Goal: Information Seeking & Learning: Learn about a topic

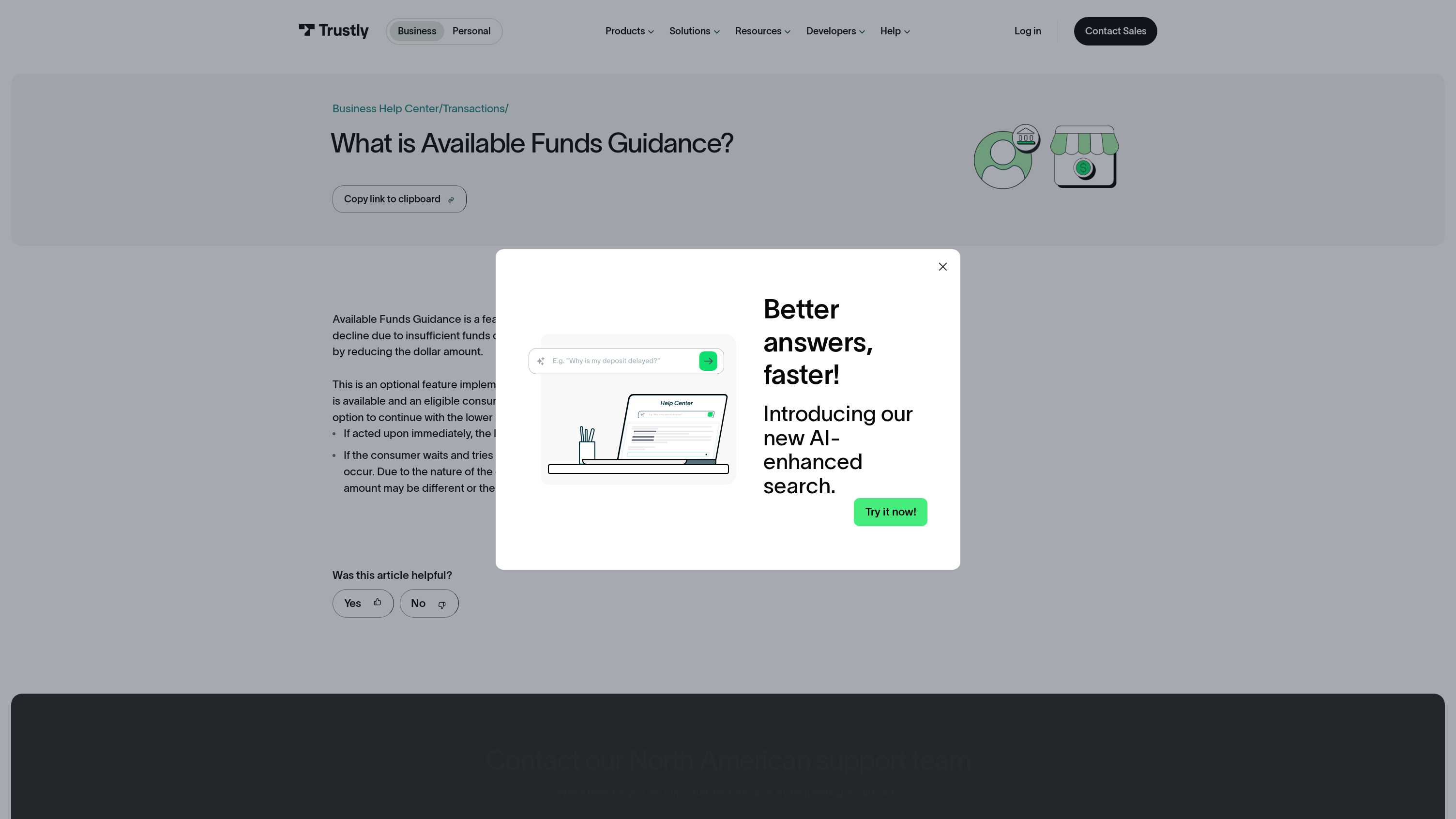
scroll to position [469, 0]
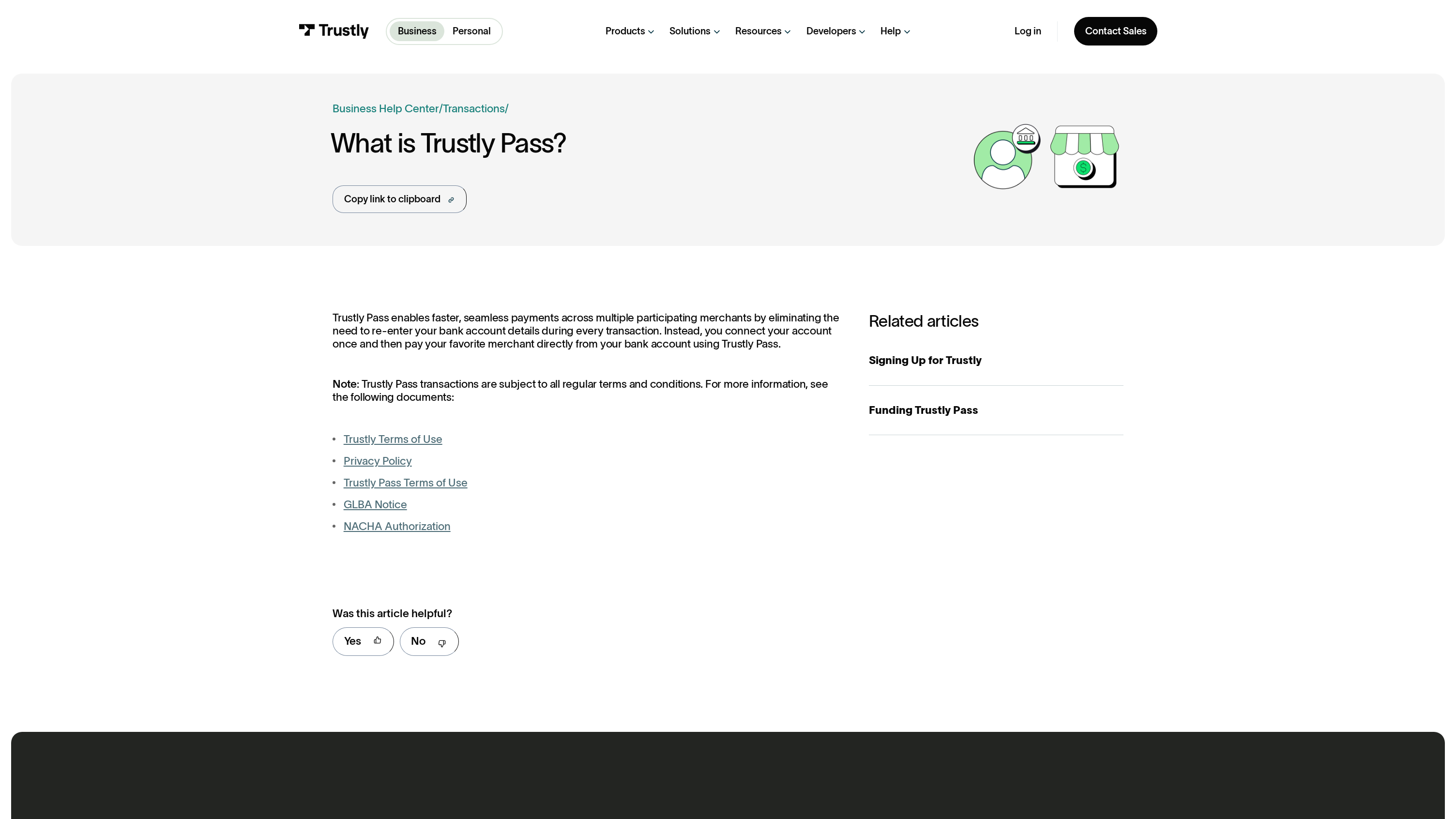
scroll to position [508, 0]
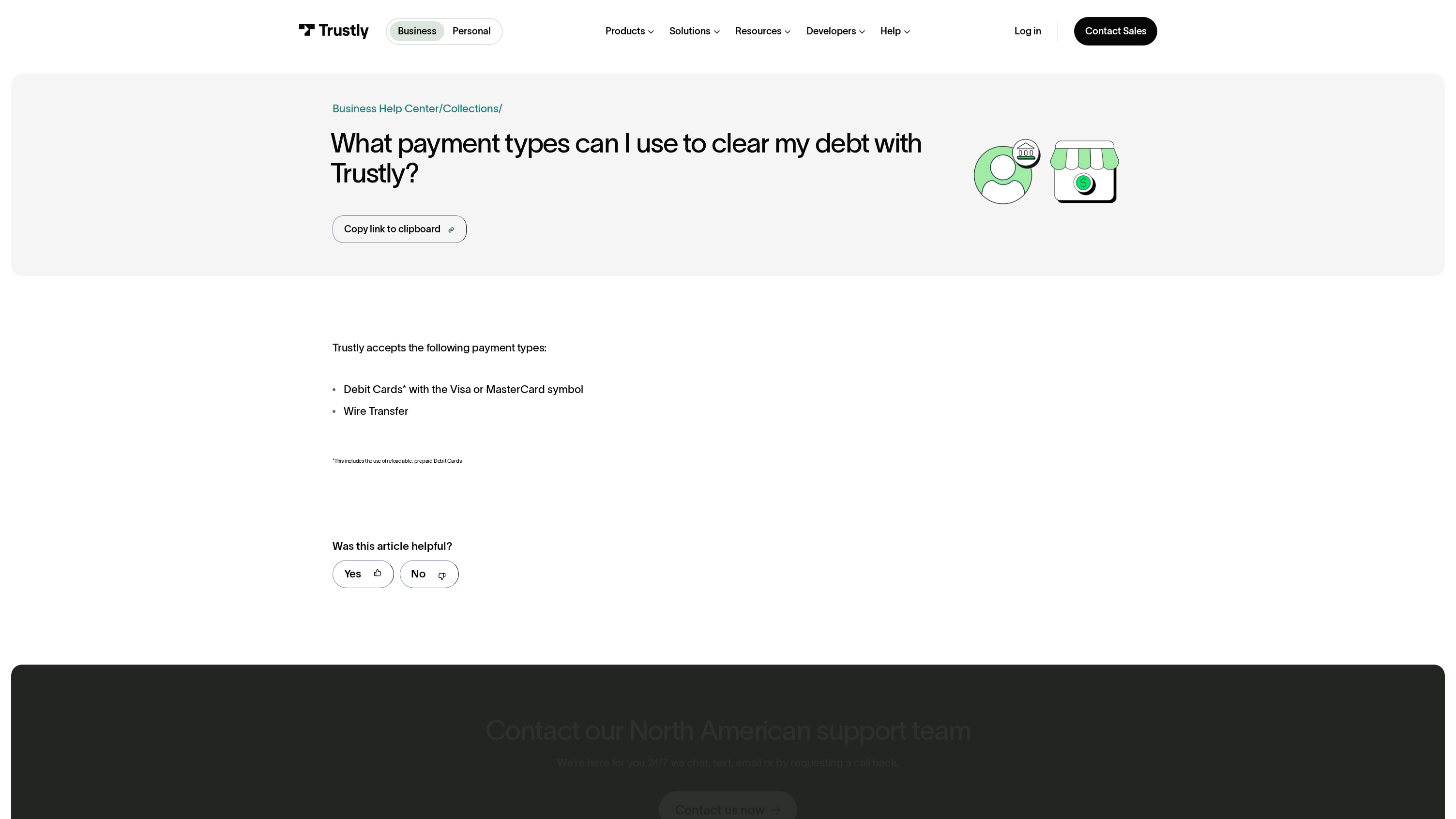
scroll to position [441, 0]
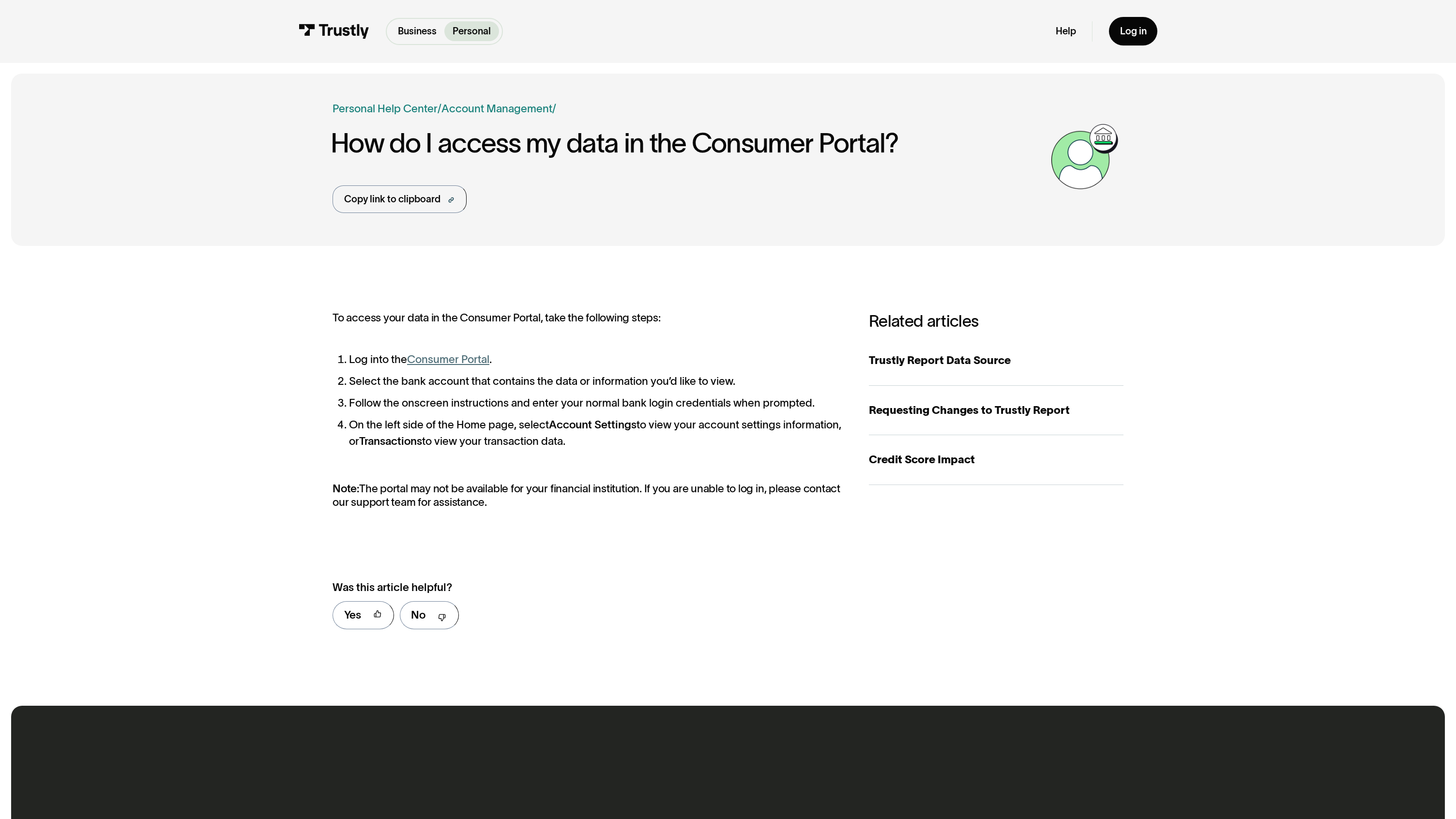
scroll to position [482, 0]
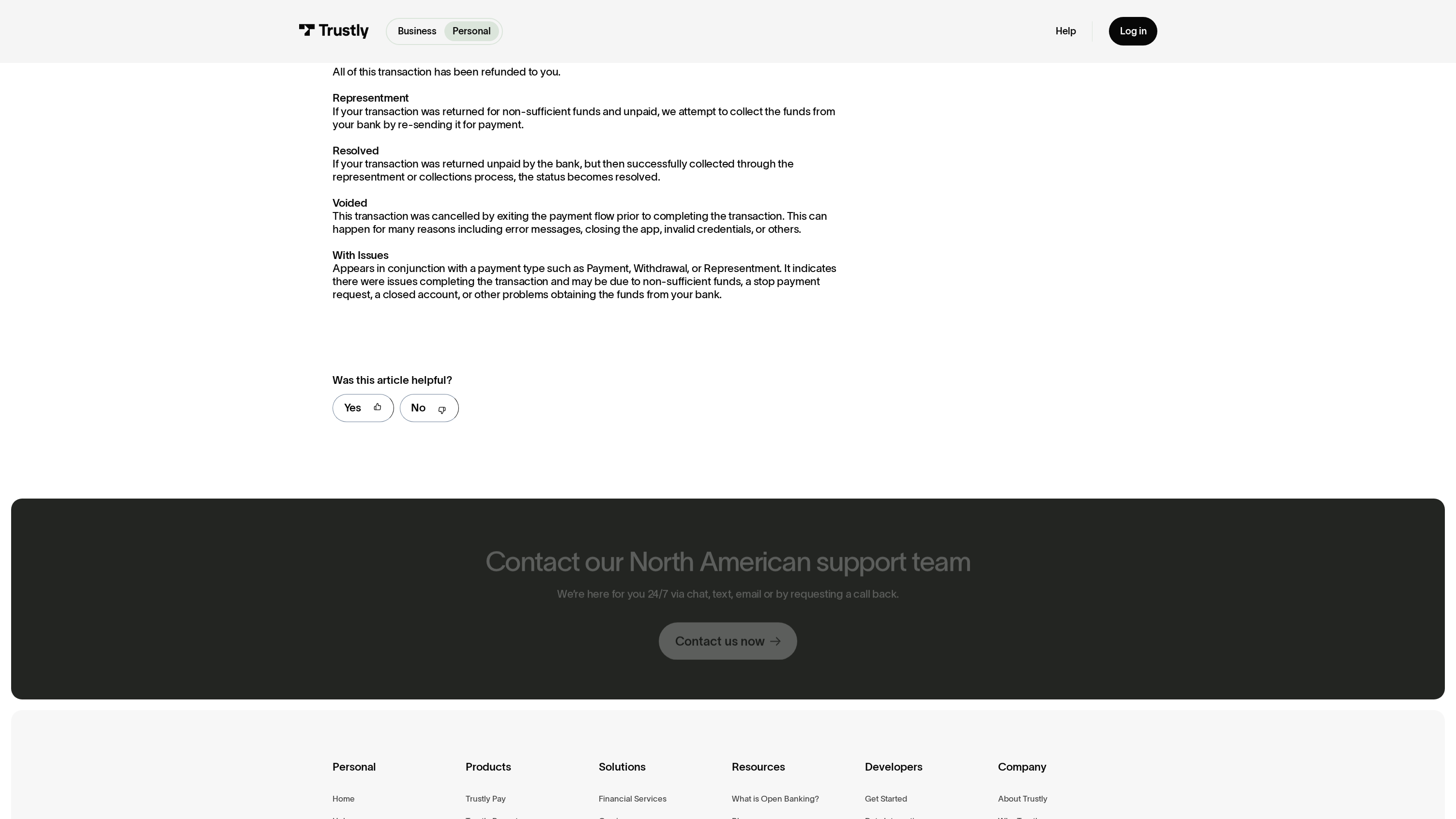
scroll to position [1072, 0]
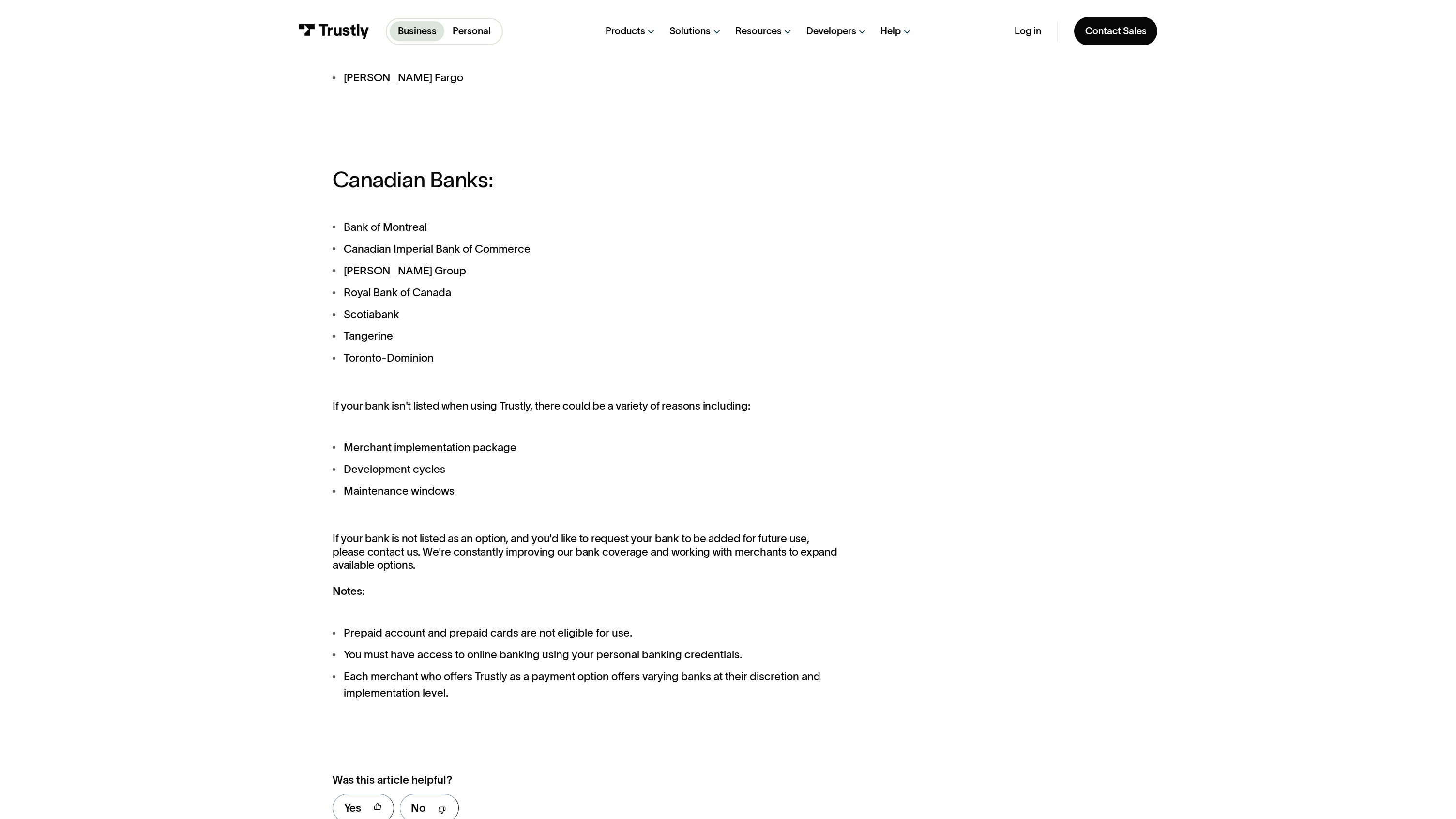
scroll to position [1472, 0]
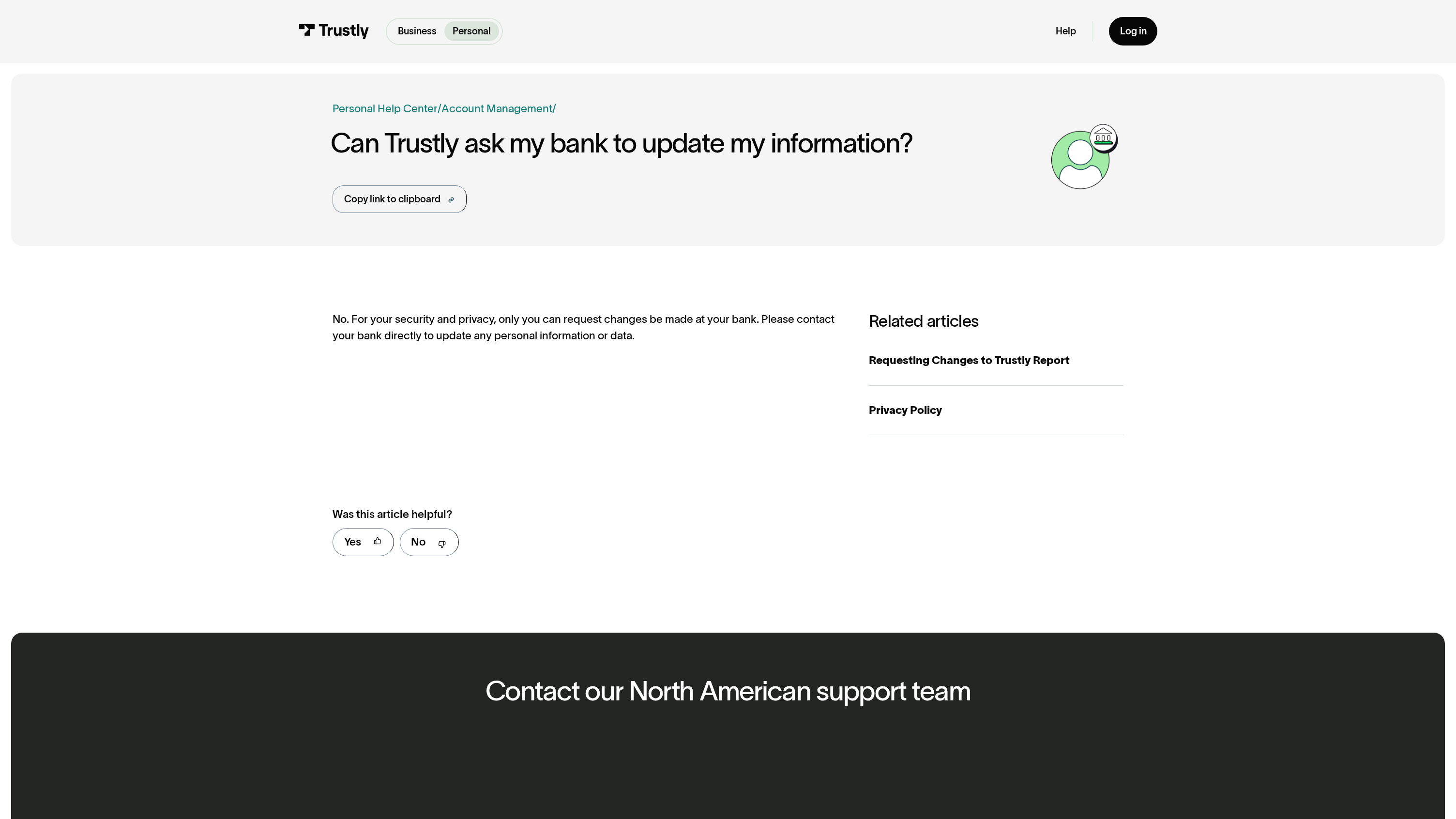
scroll to position [408, 0]
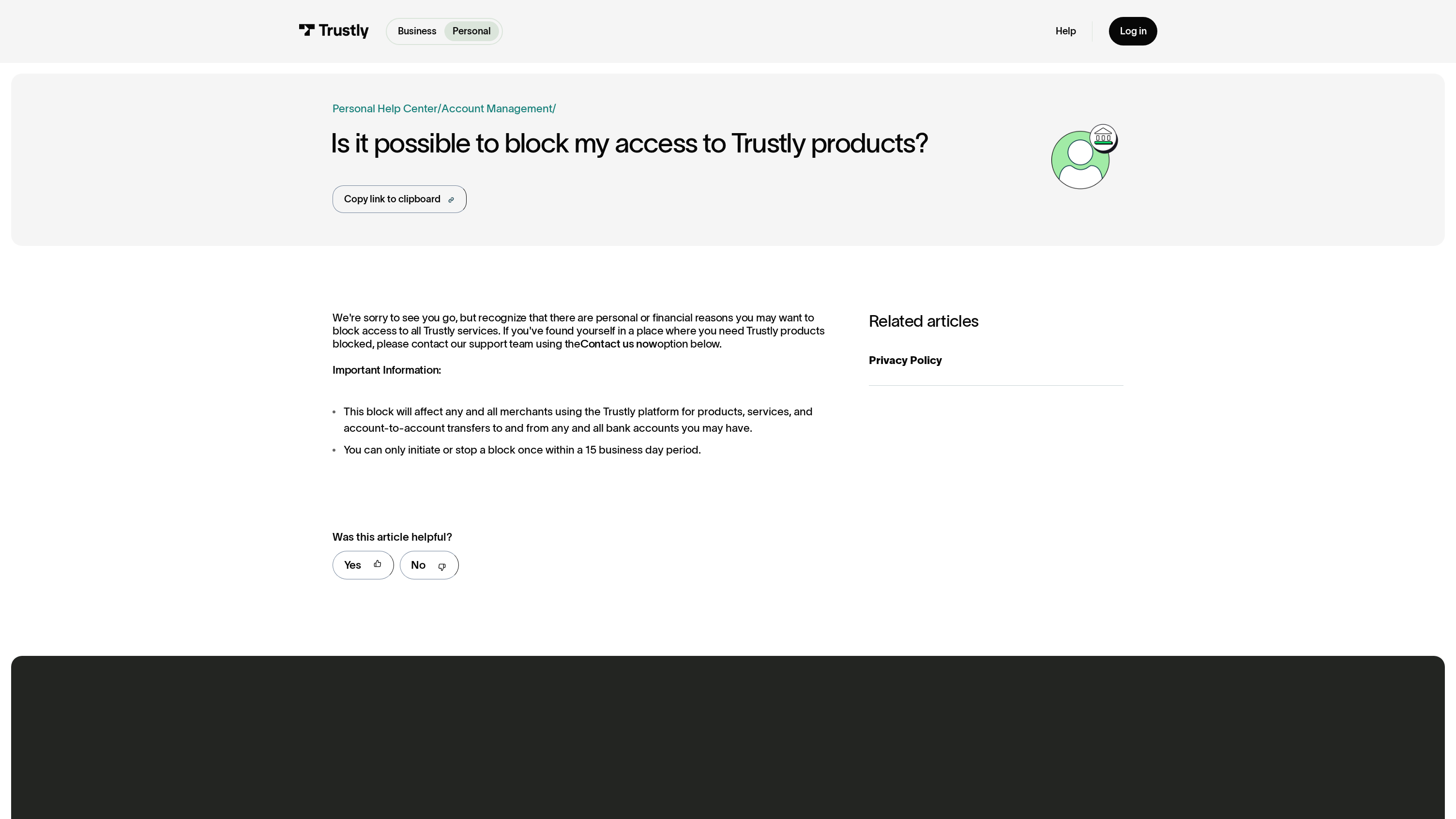
scroll to position [431, 0]
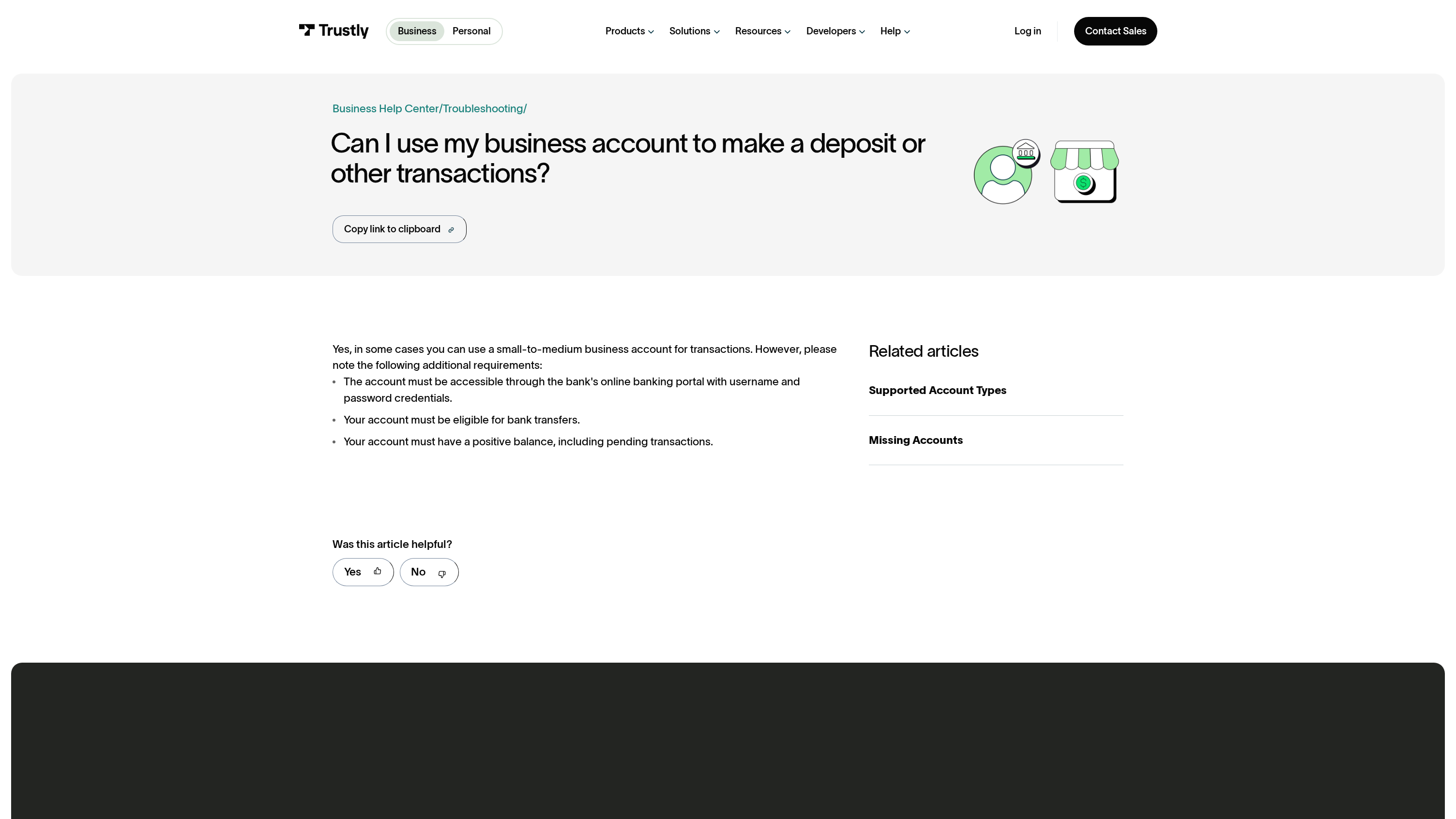
scroll to position [438, 0]
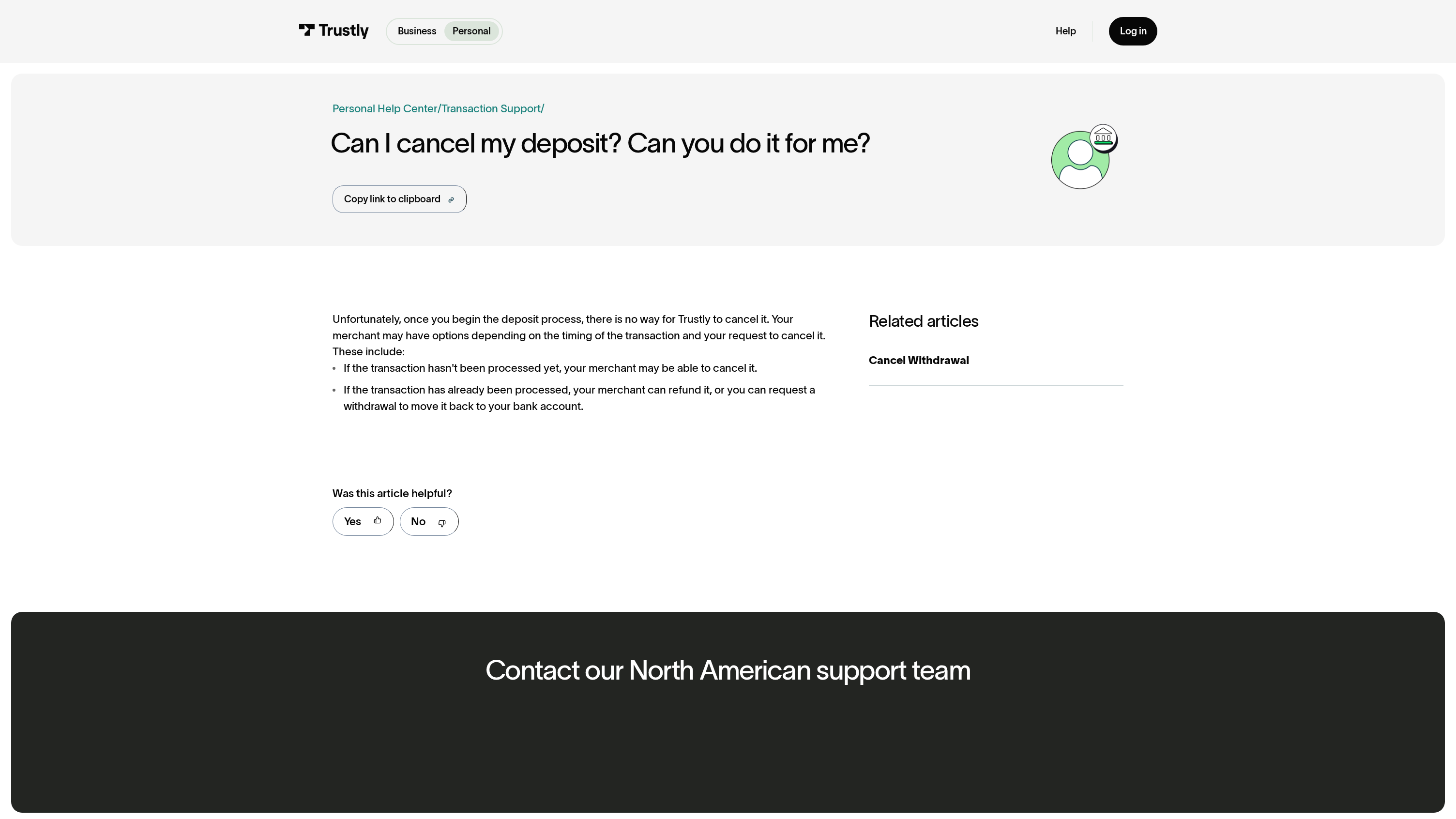
scroll to position [388, 0]
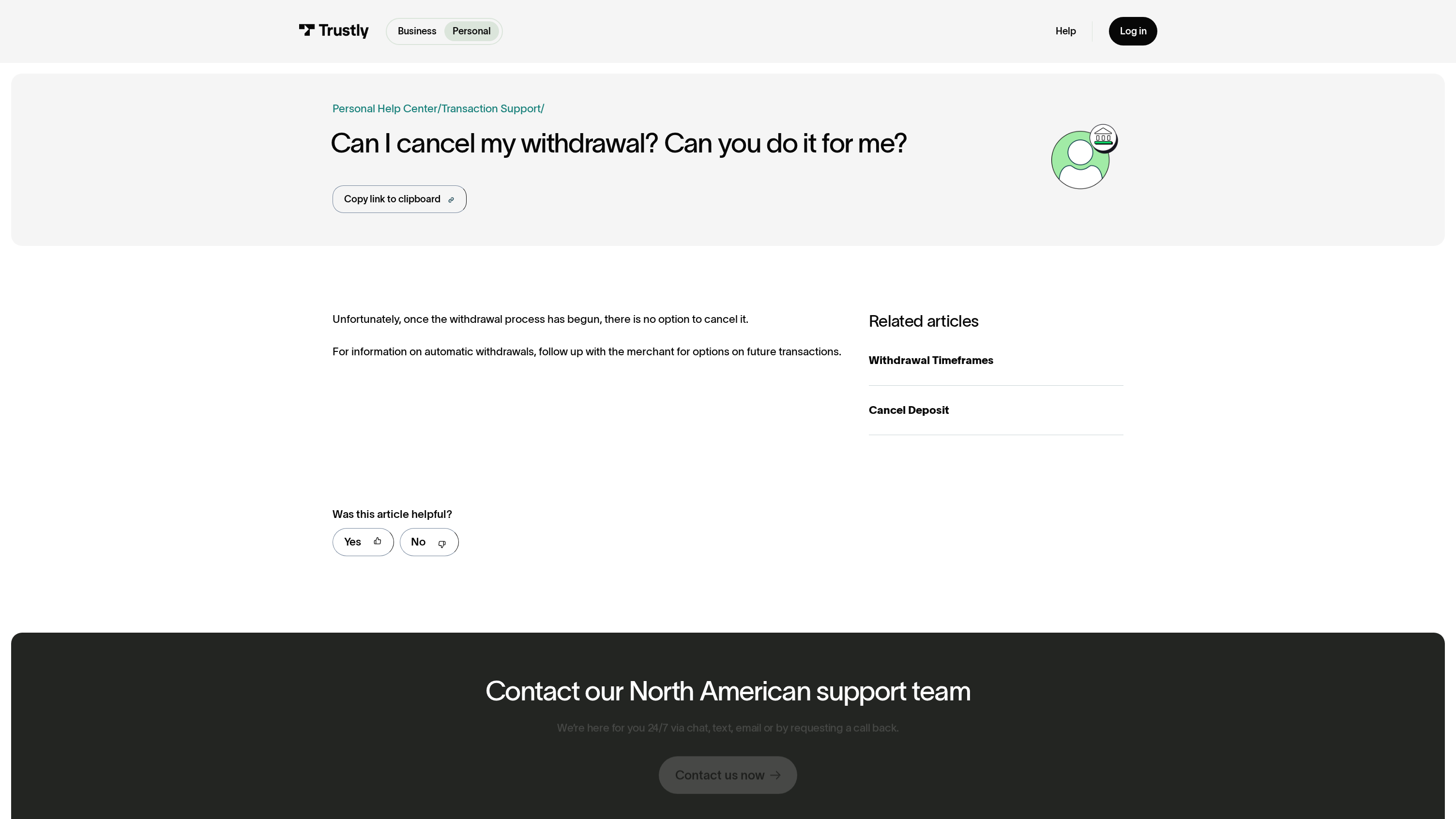
scroll to position [408, 0]
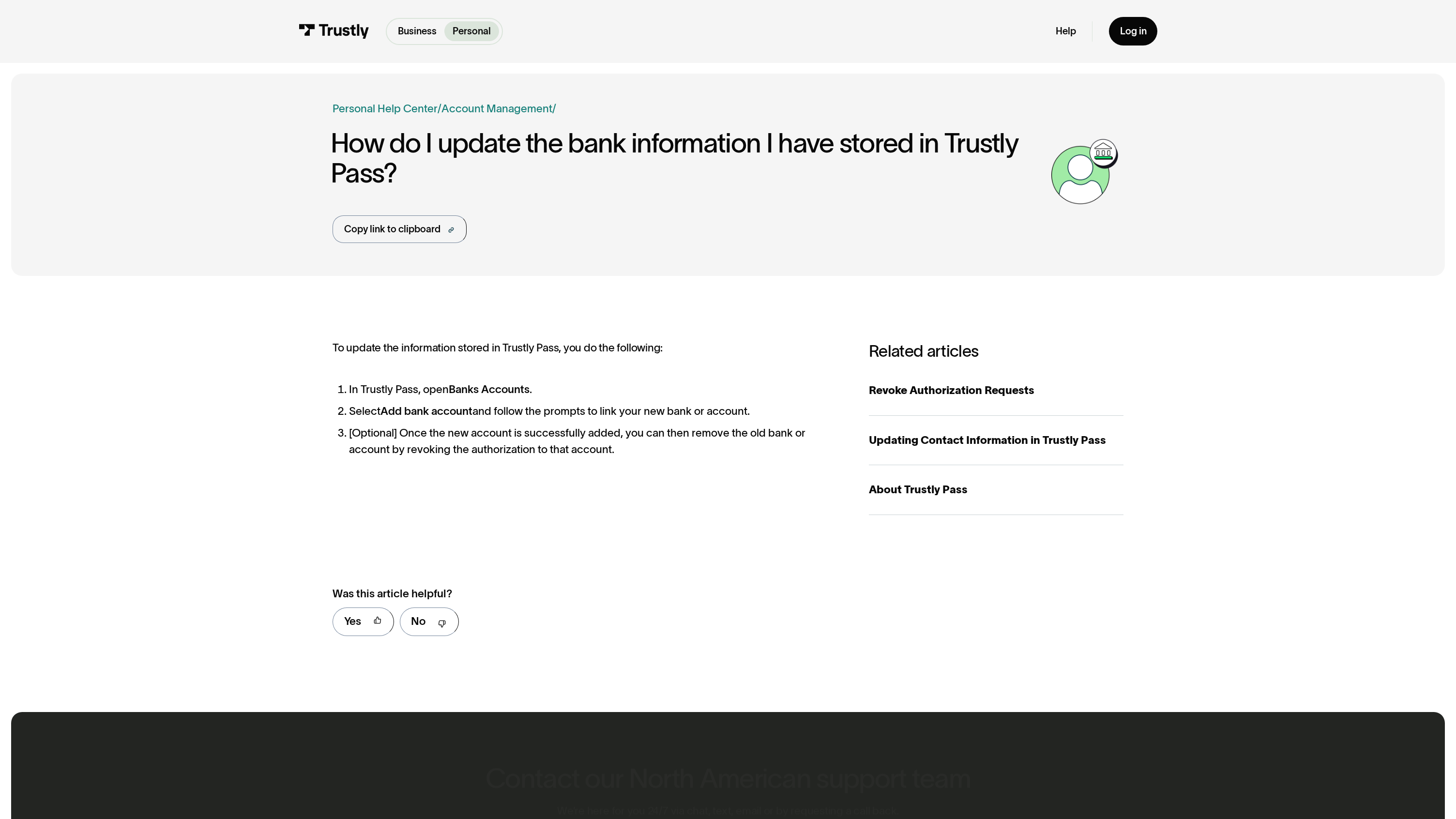
scroll to position [488, 0]
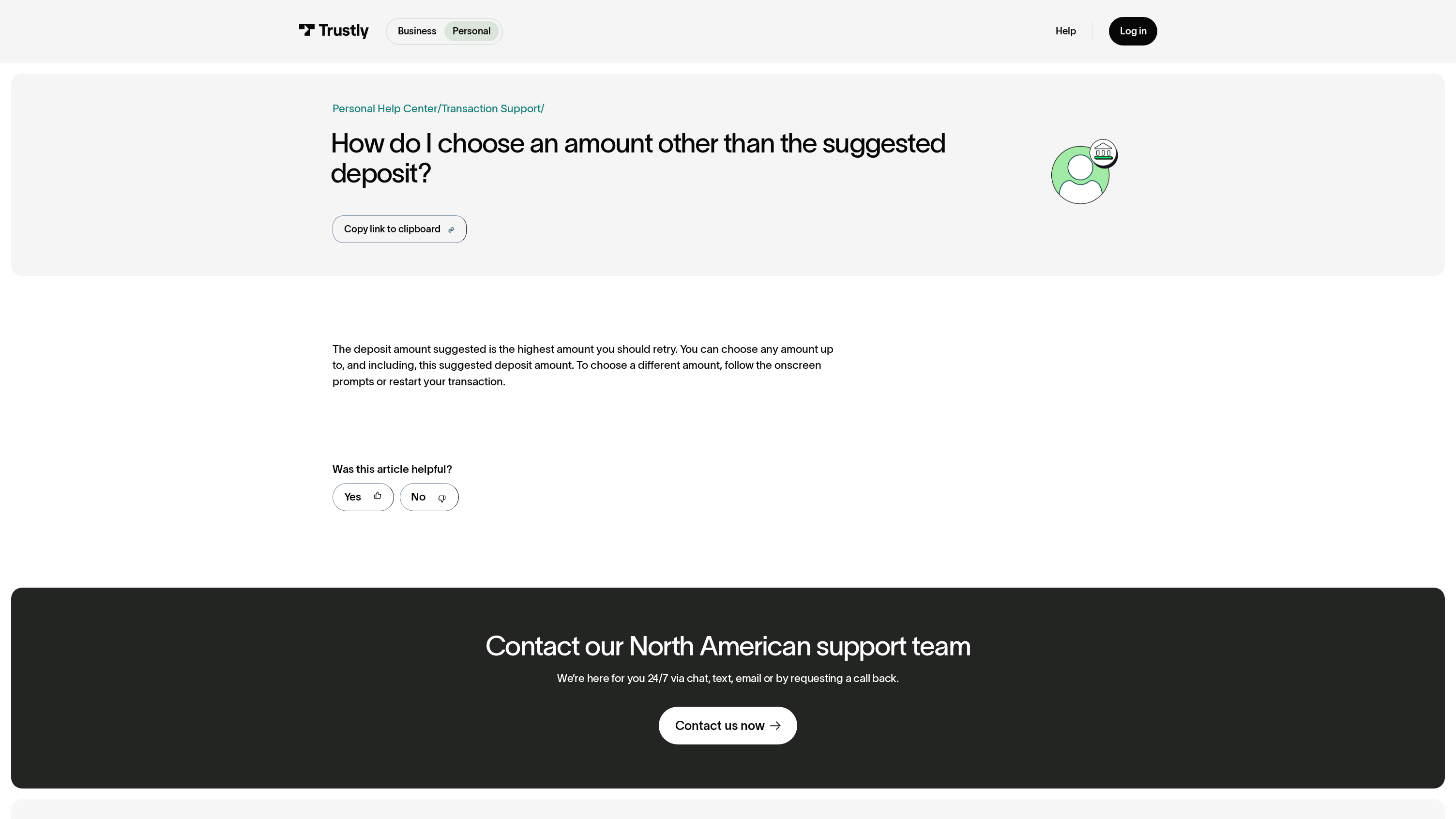
scroll to position [363, 0]
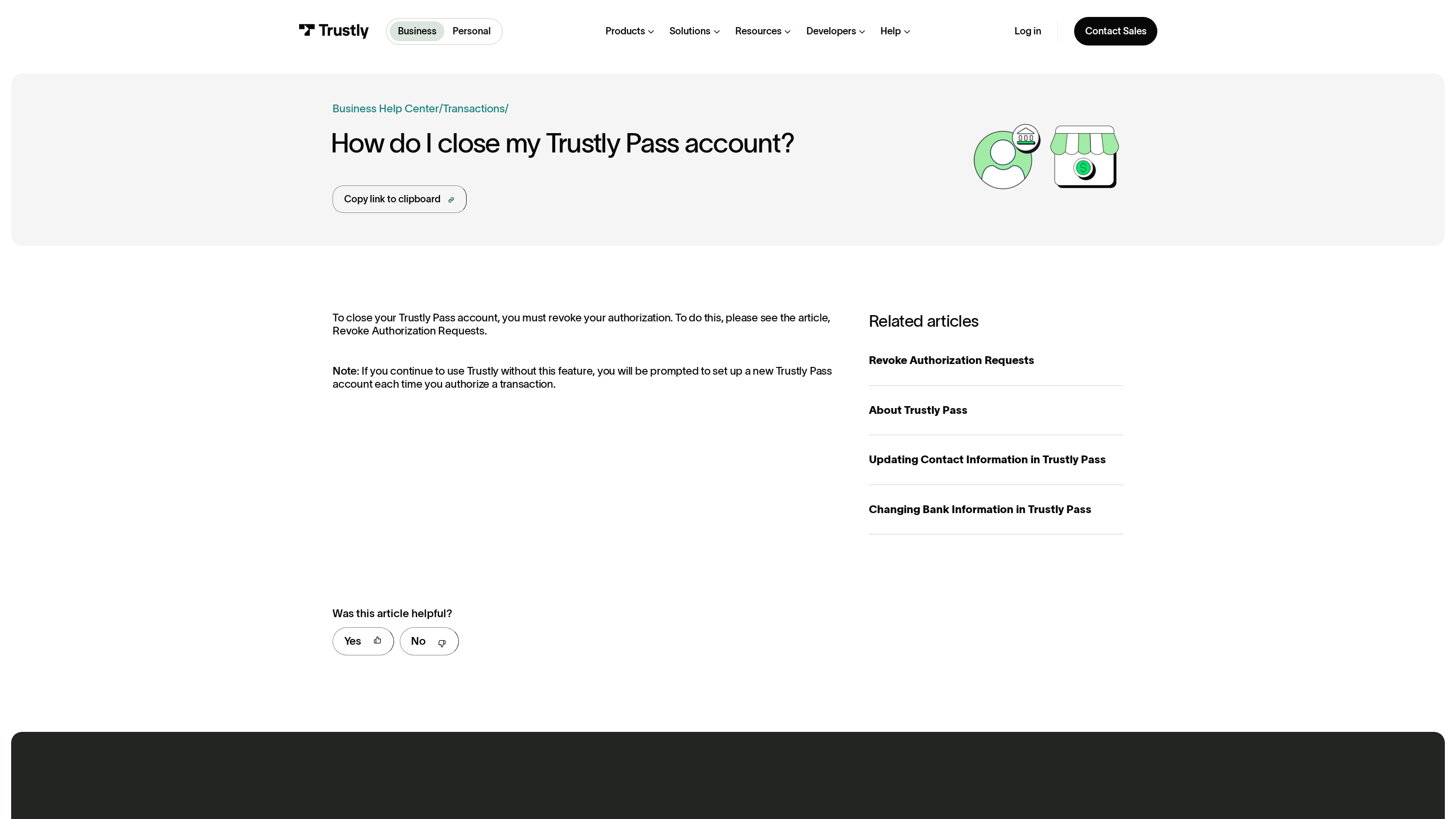
scroll to position [508, 0]
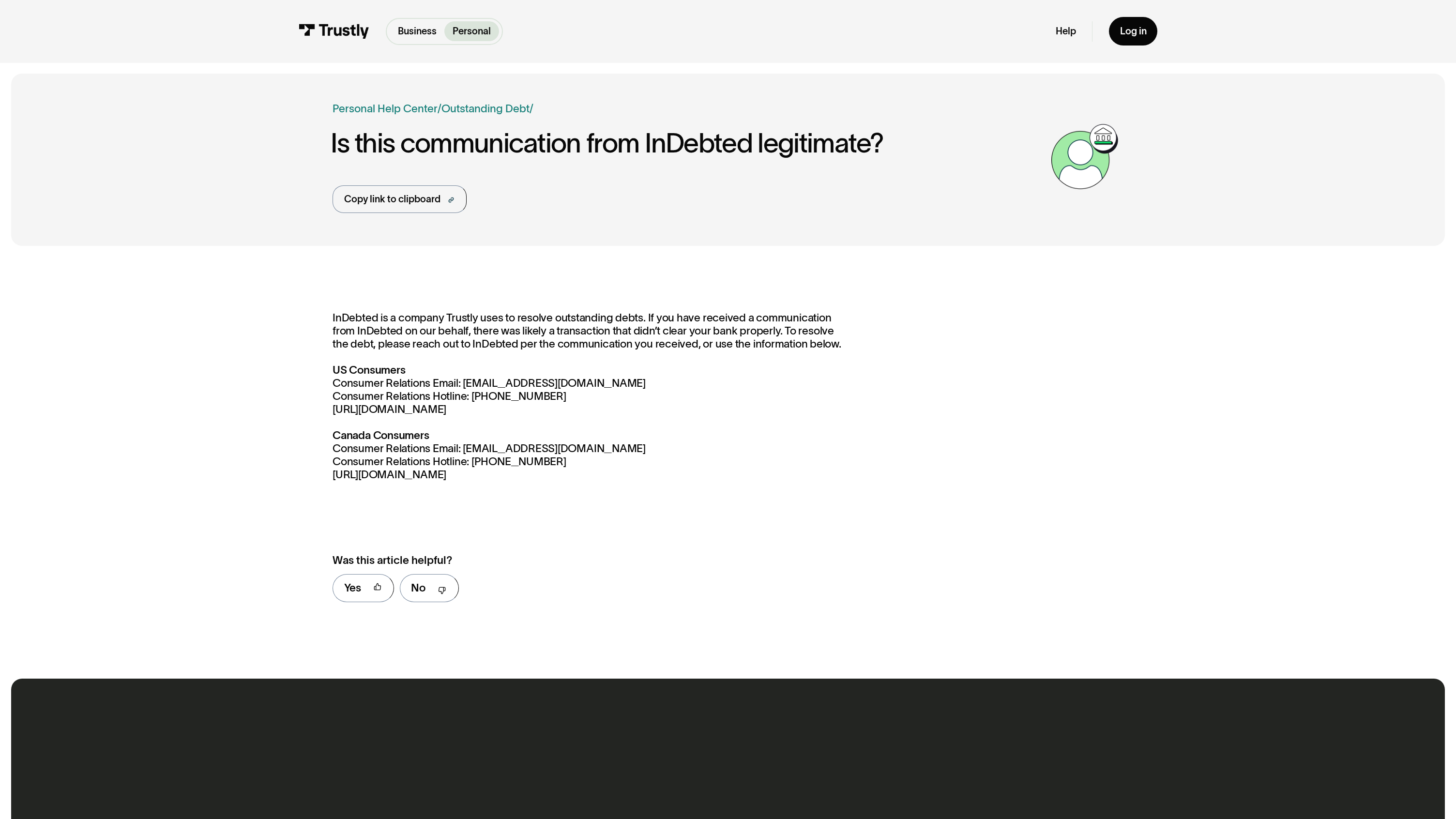
scroll to position [454, 0]
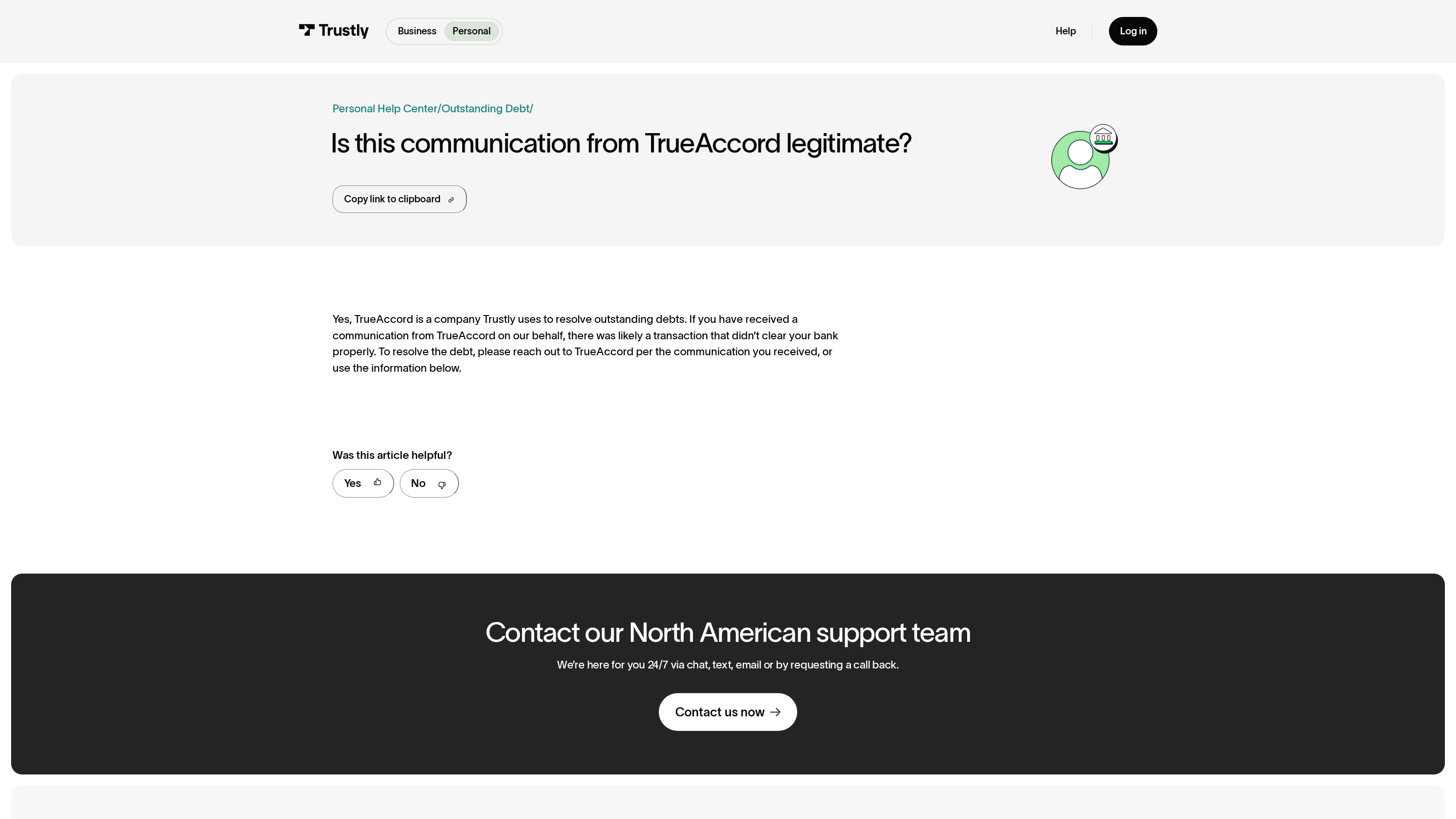
scroll to position [350, 0]
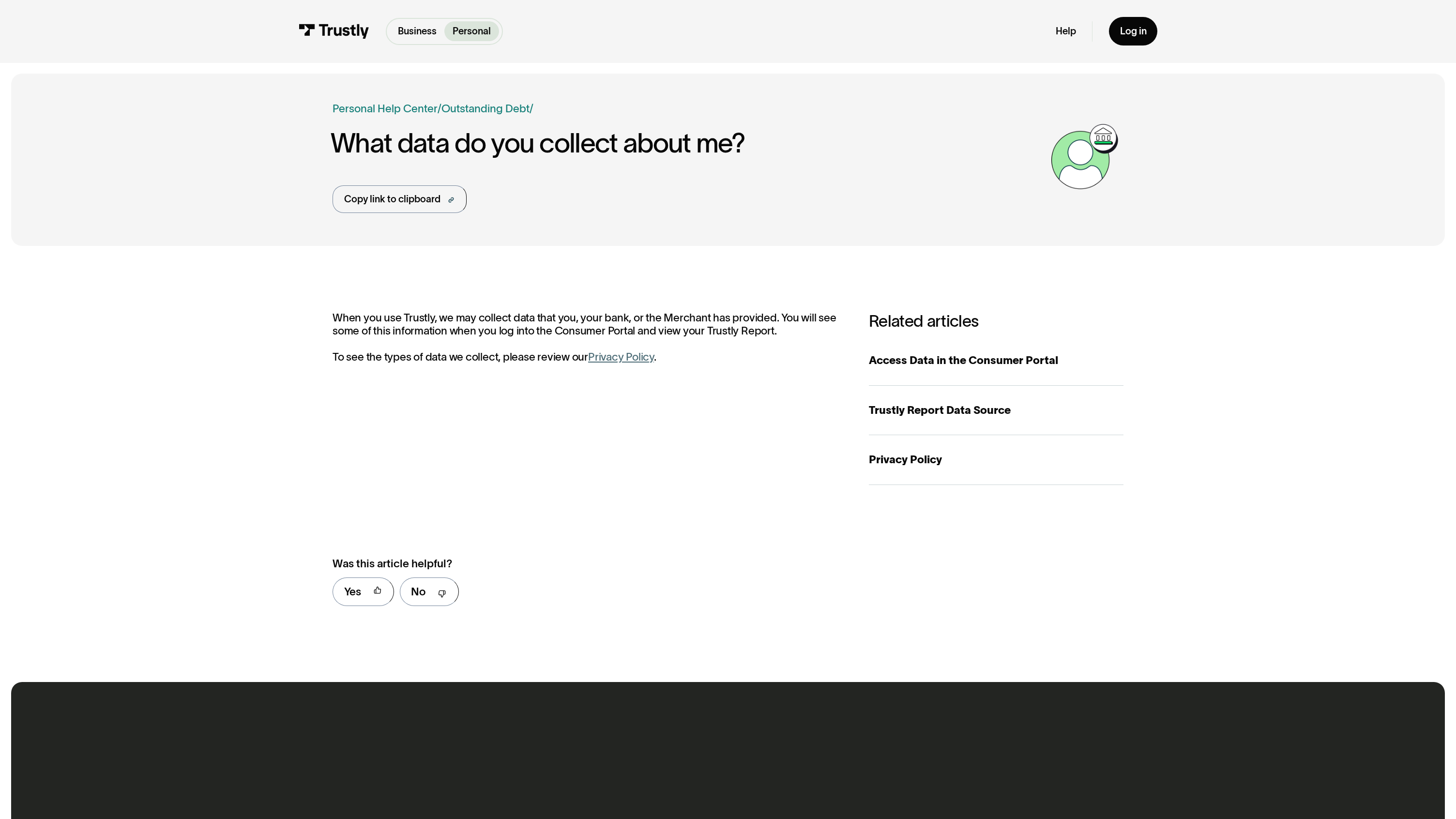
scroll to position [458, 0]
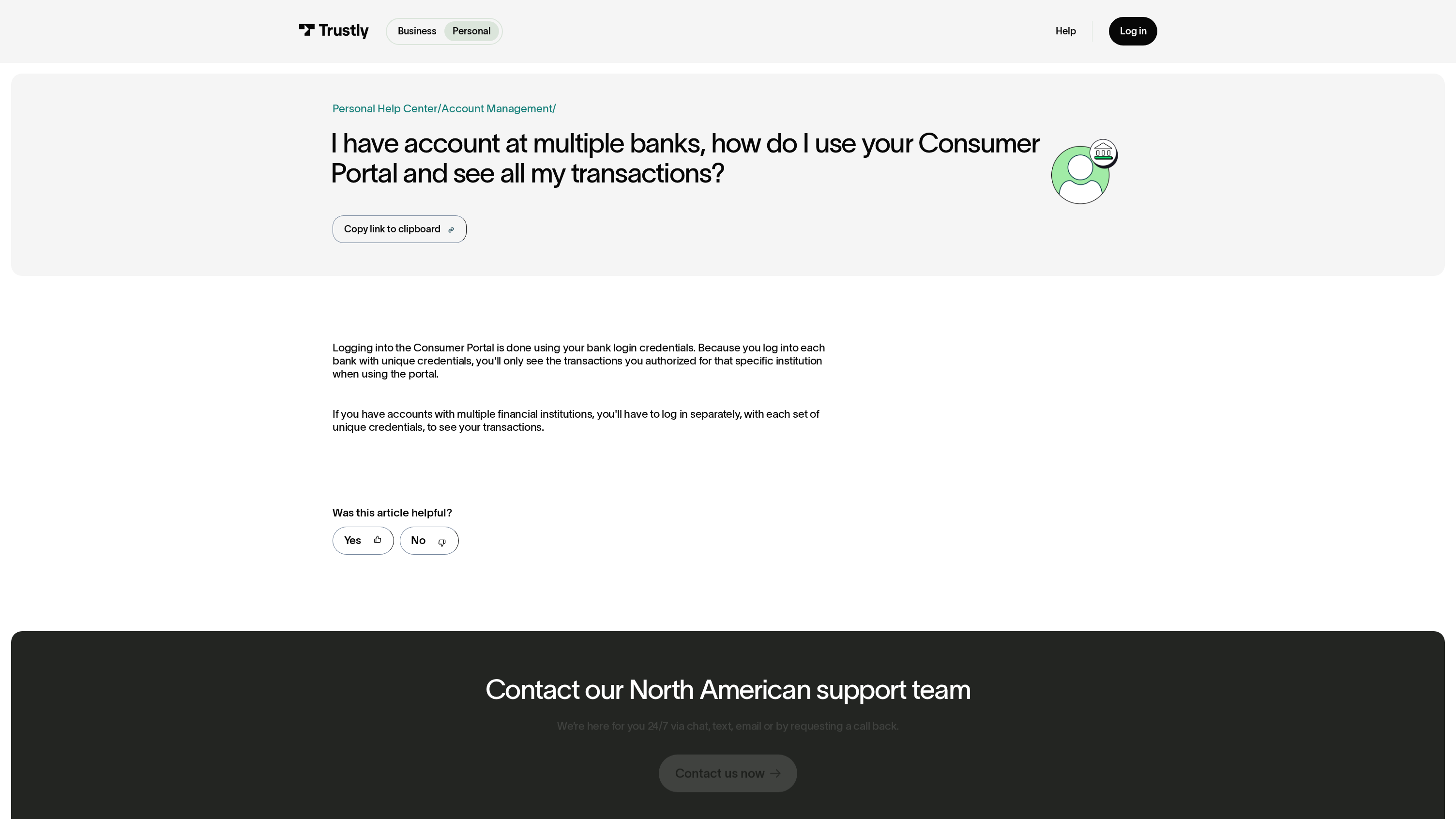
scroll to position [406, 0]
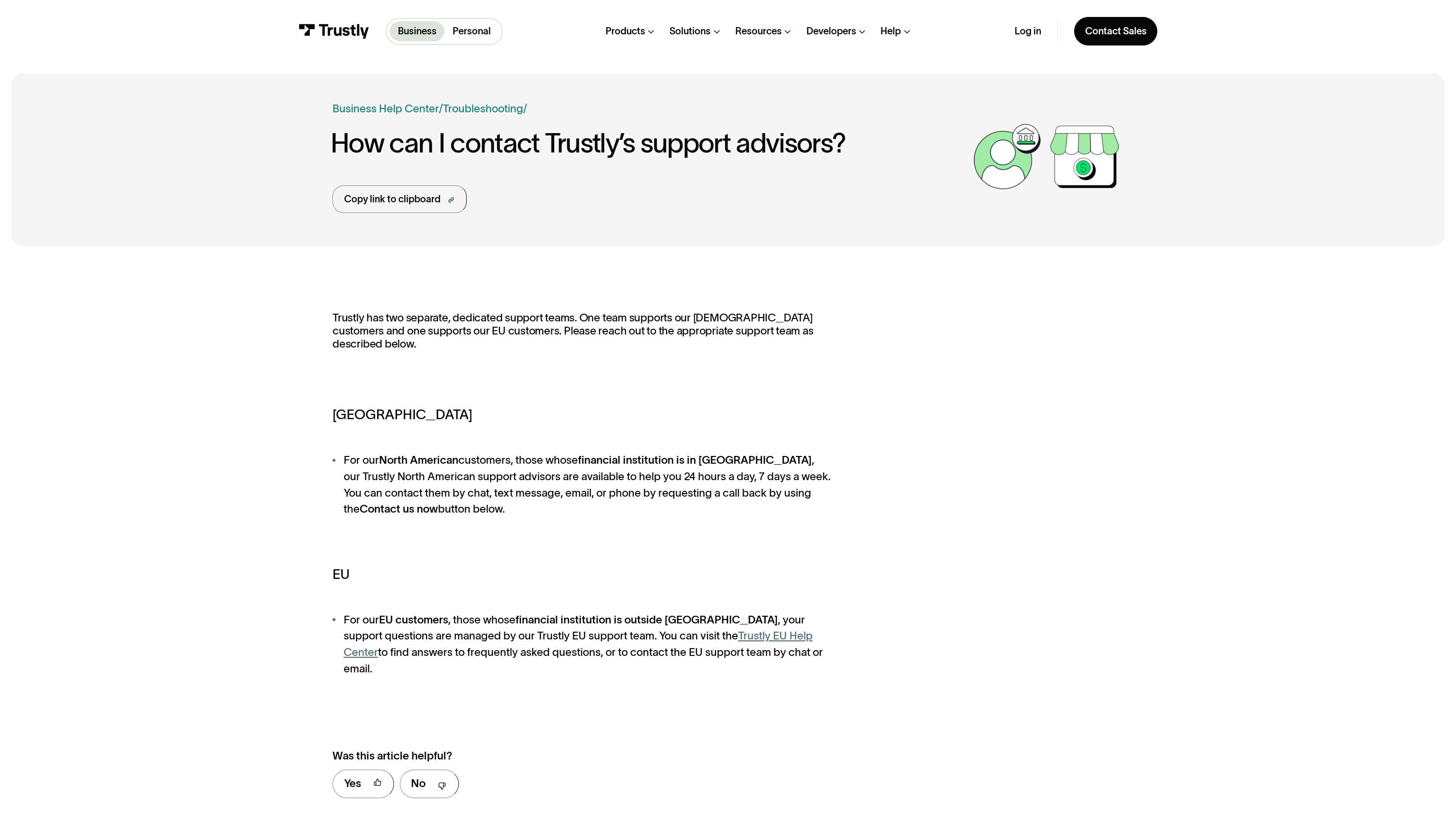
scroll to position [633, 0]
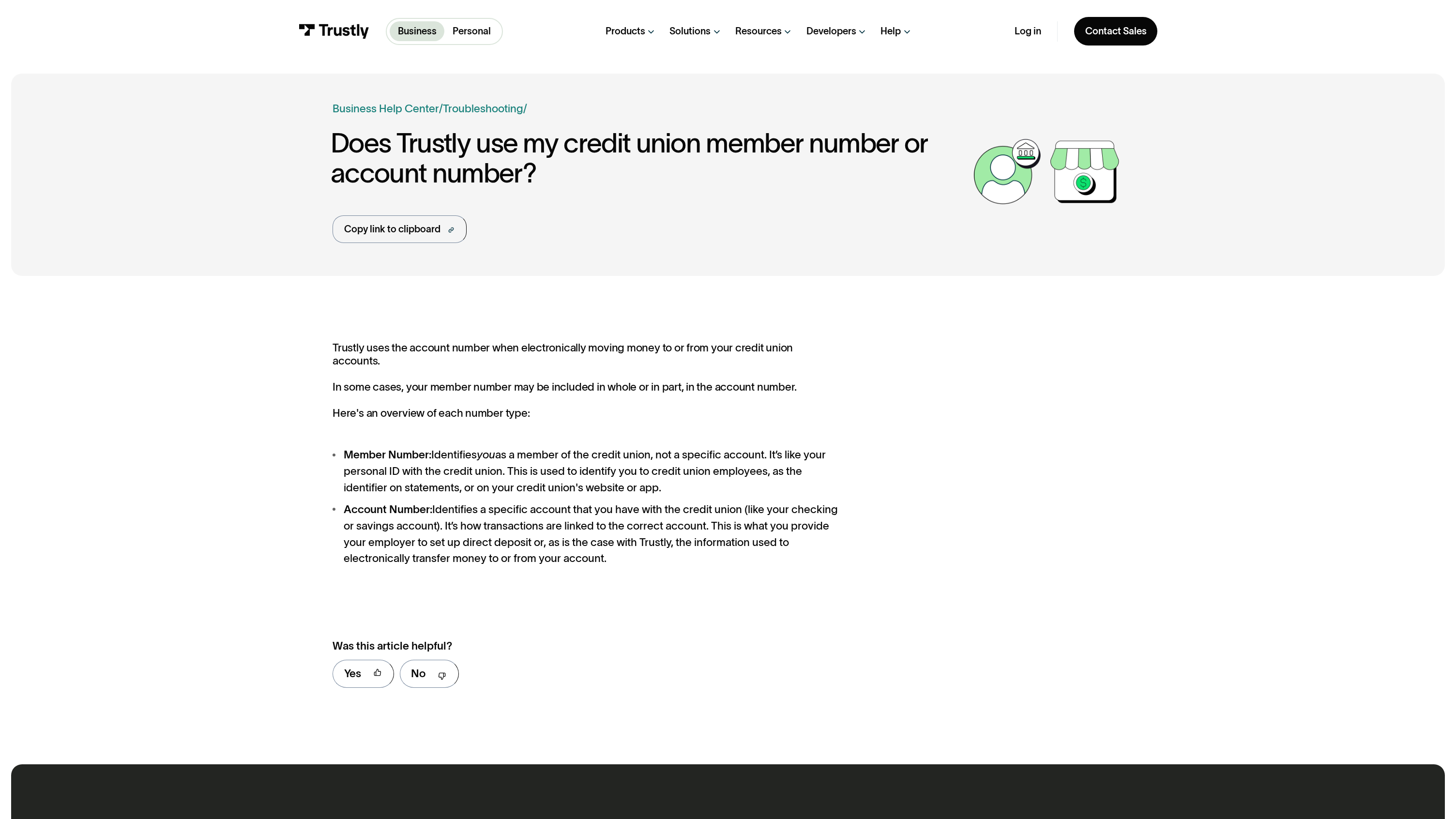
scroll to position [527, 0]
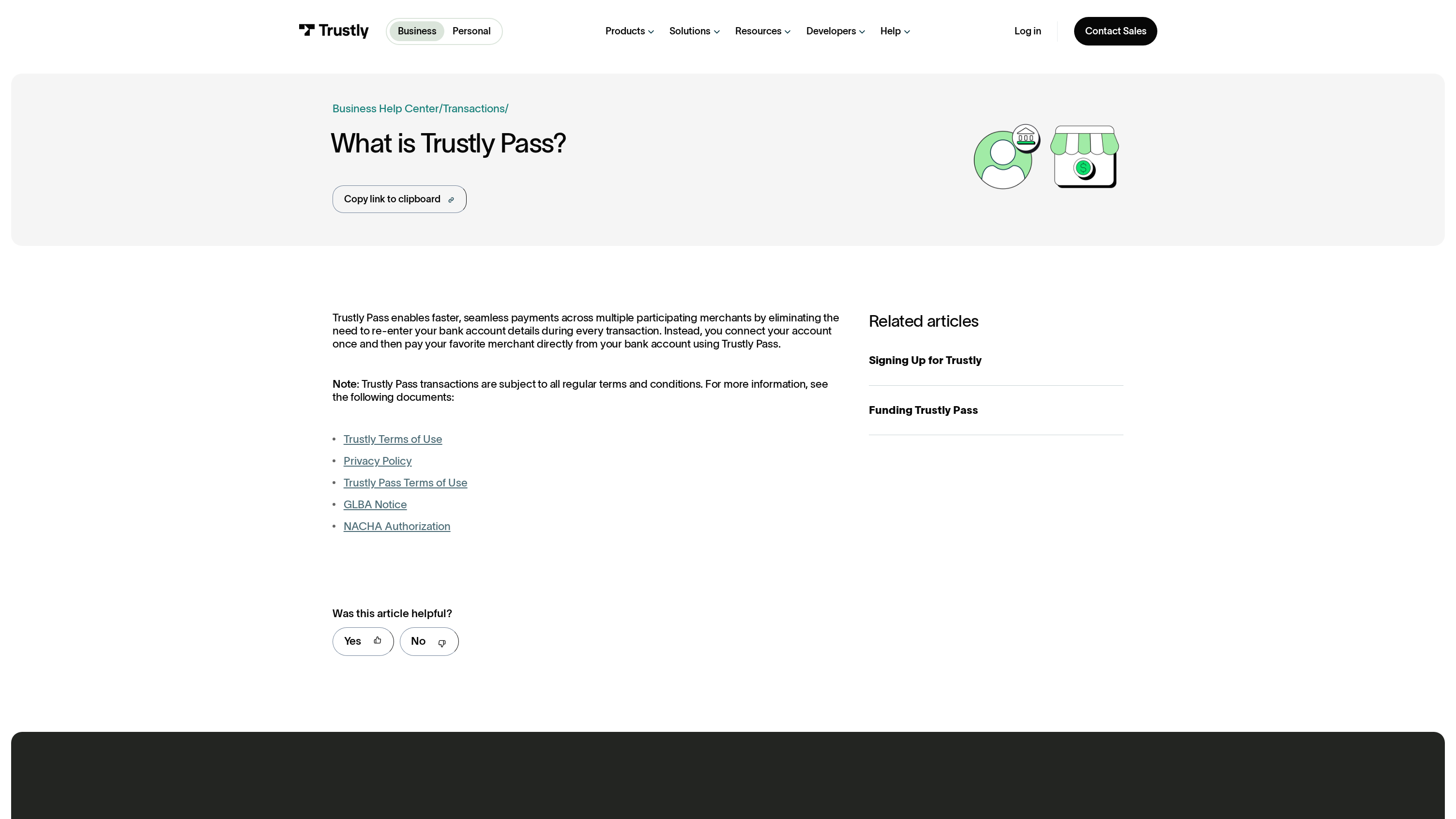
scroll to position [508, 0]
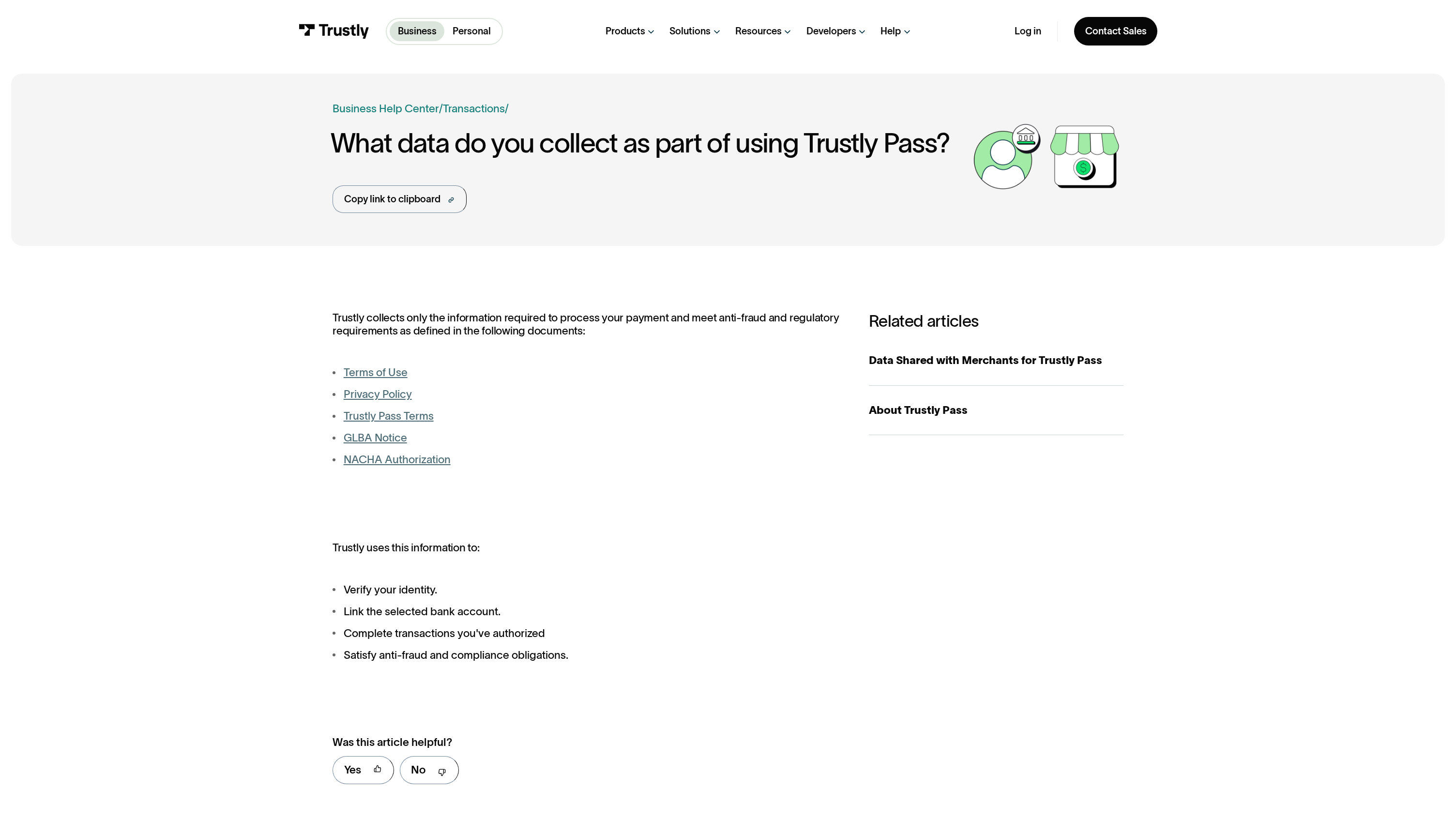
scroll to position [636, 0]
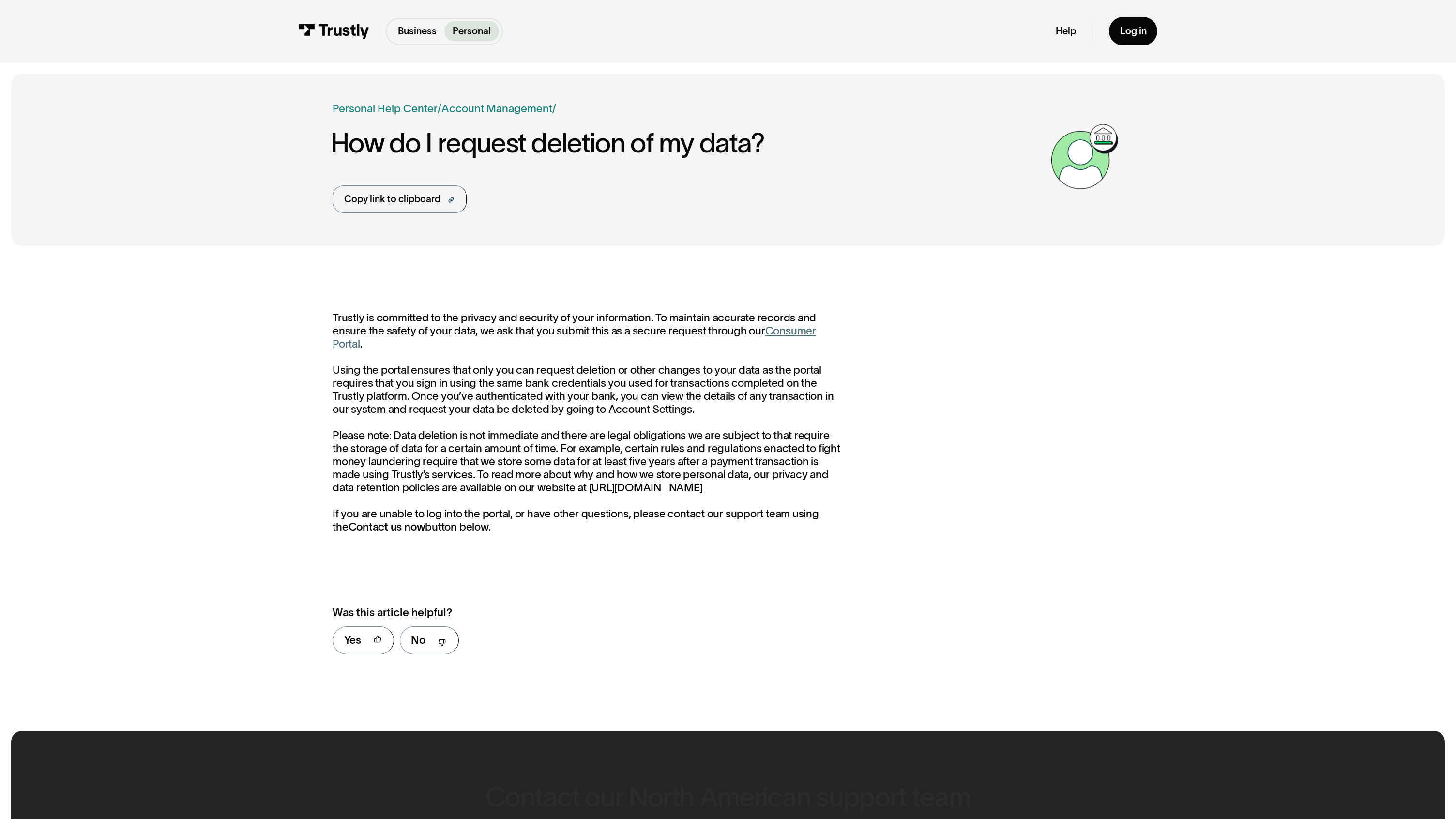
scroll to position [507, 0]
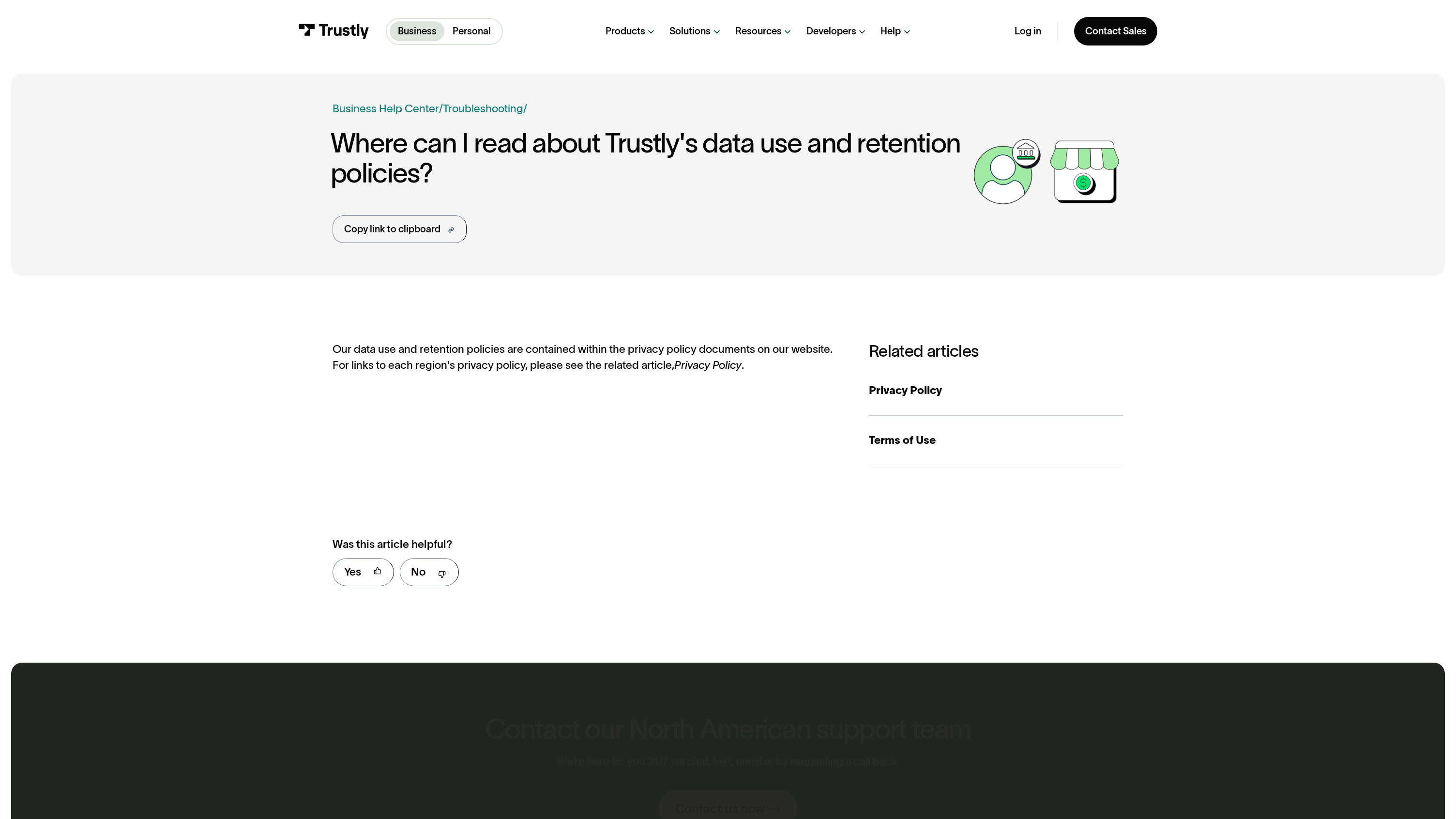
scroll to position [438, 0]
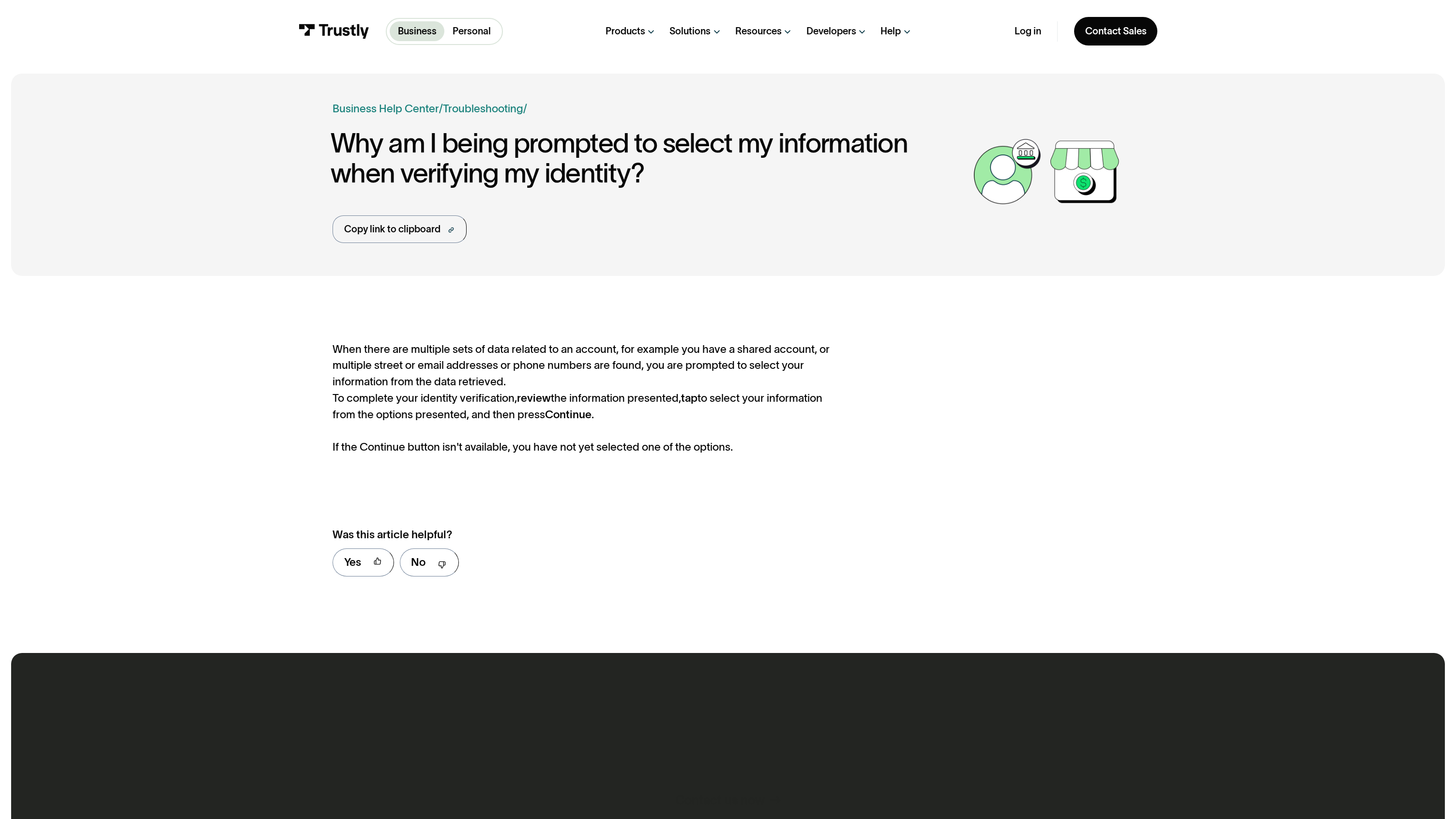
scroll to position [428, 0]
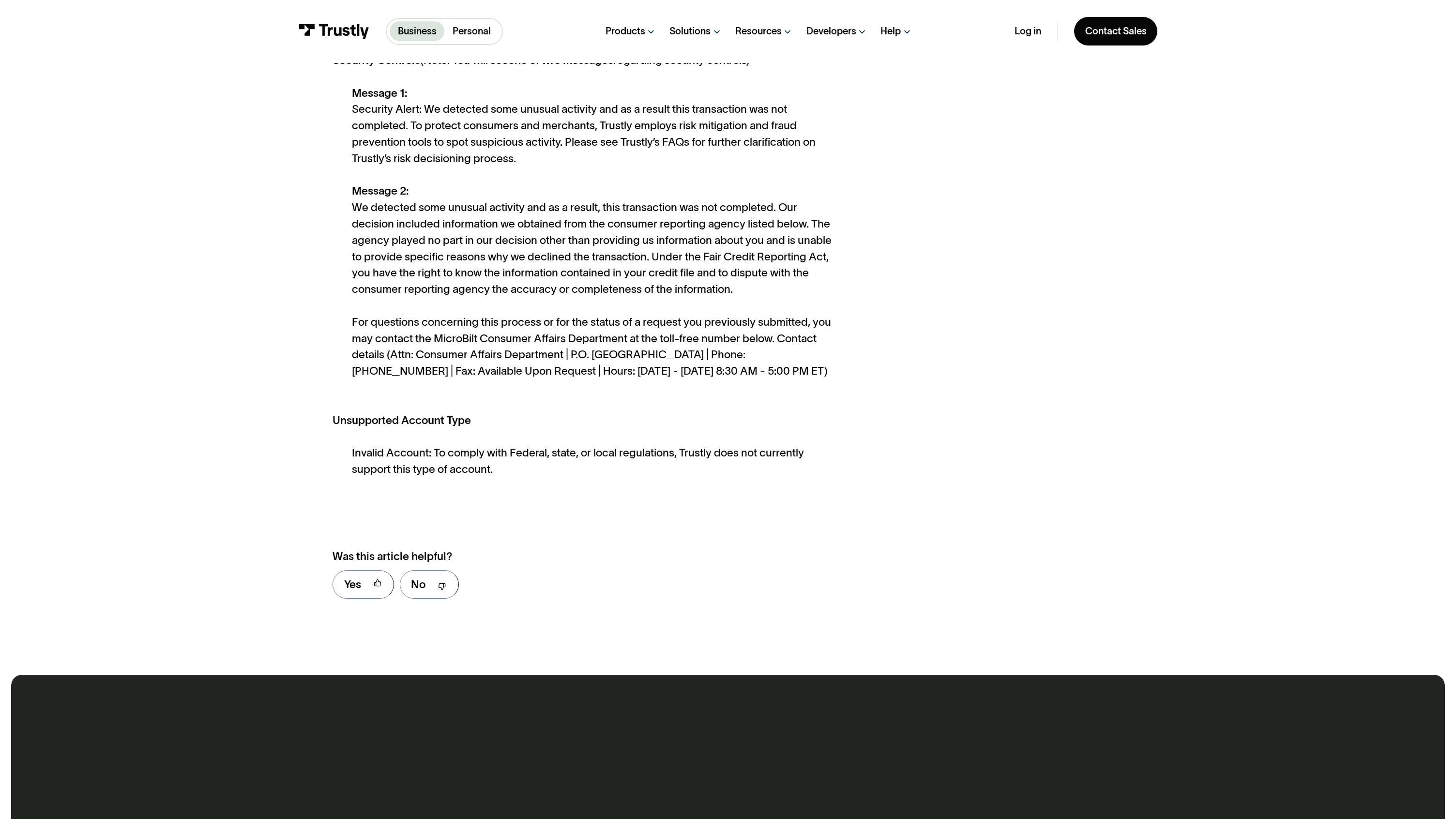
scroll to position [1249, 0]
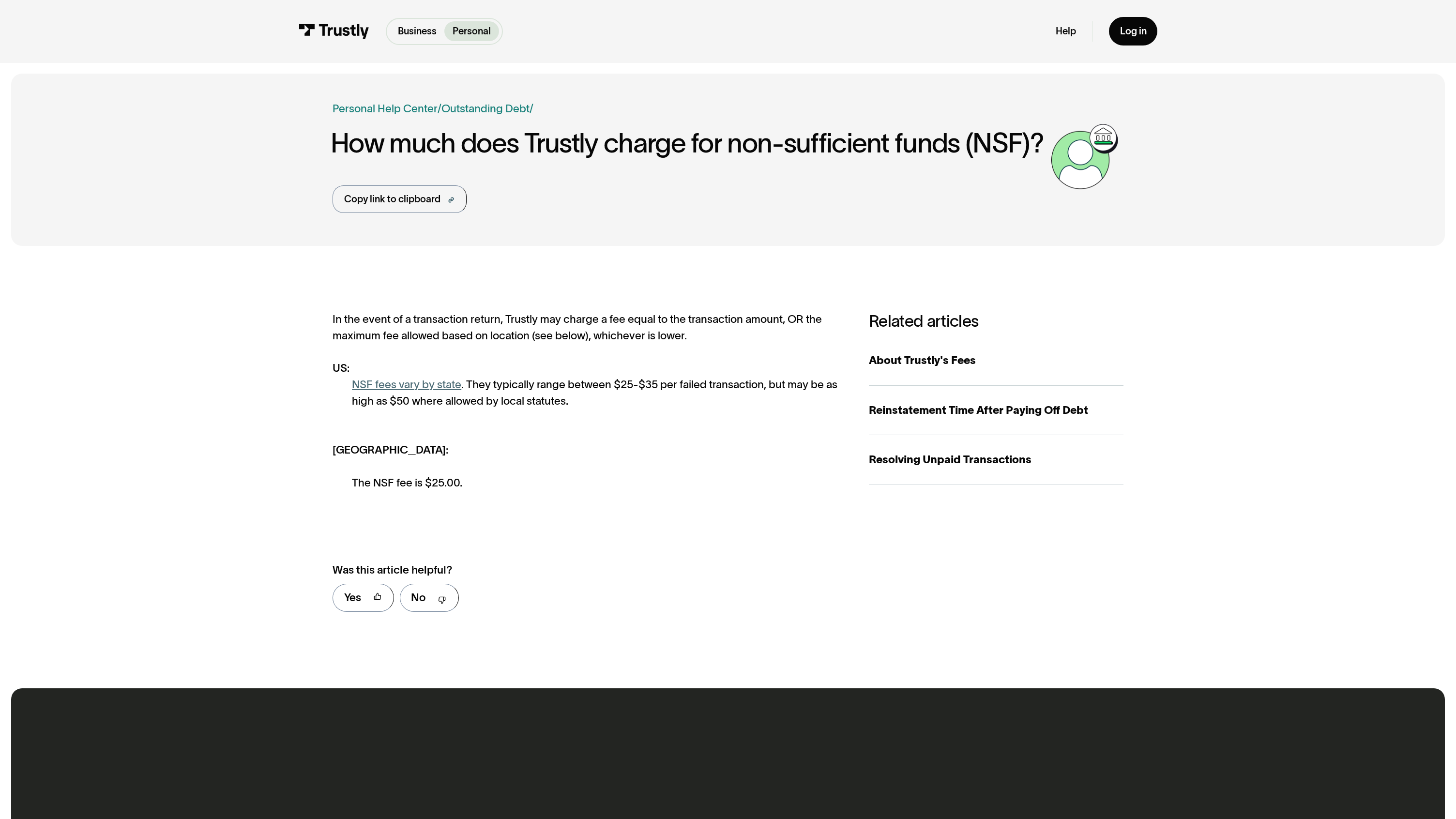
scroll to position [465, 0]
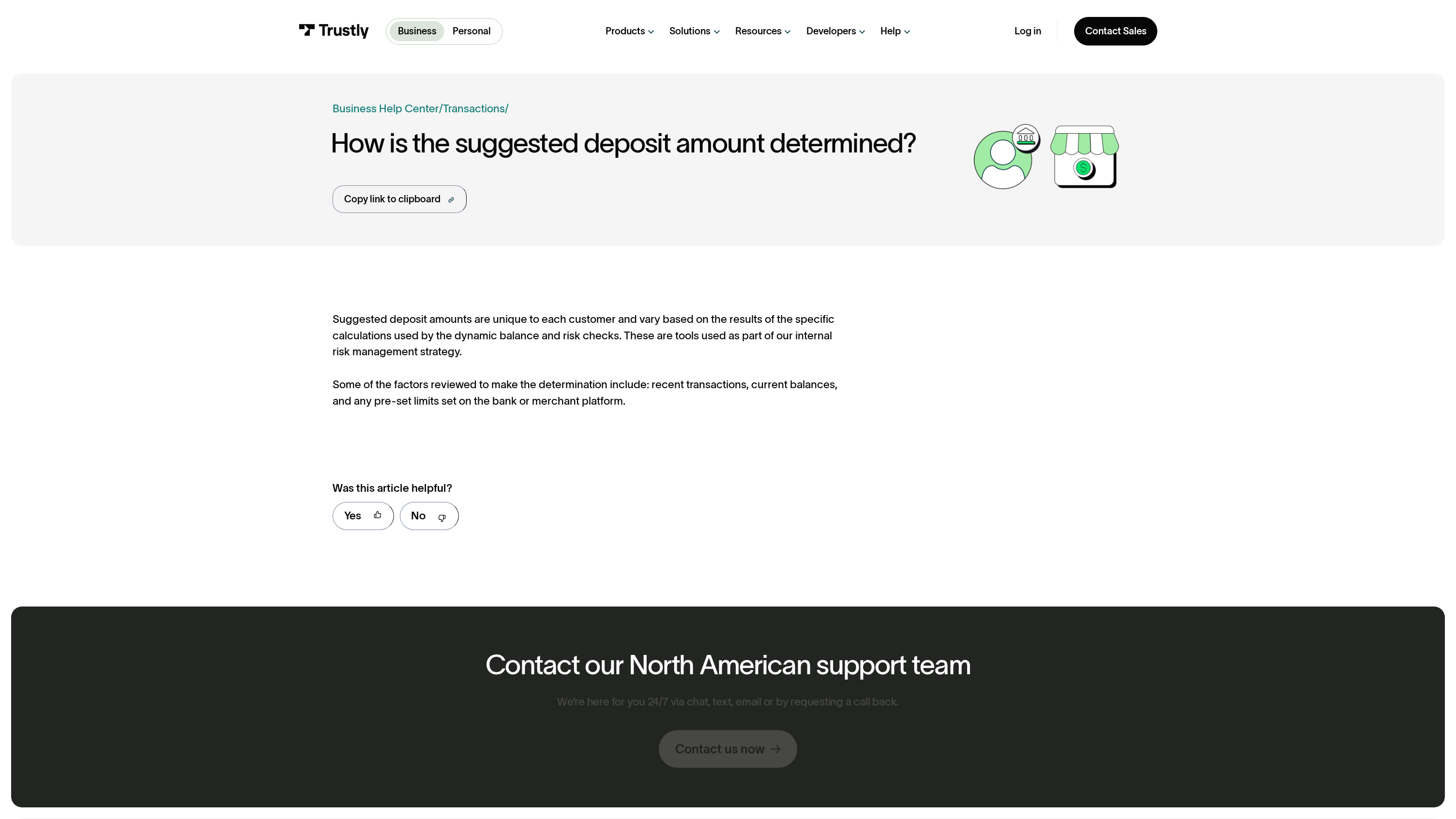
scroll to position [382, 0]
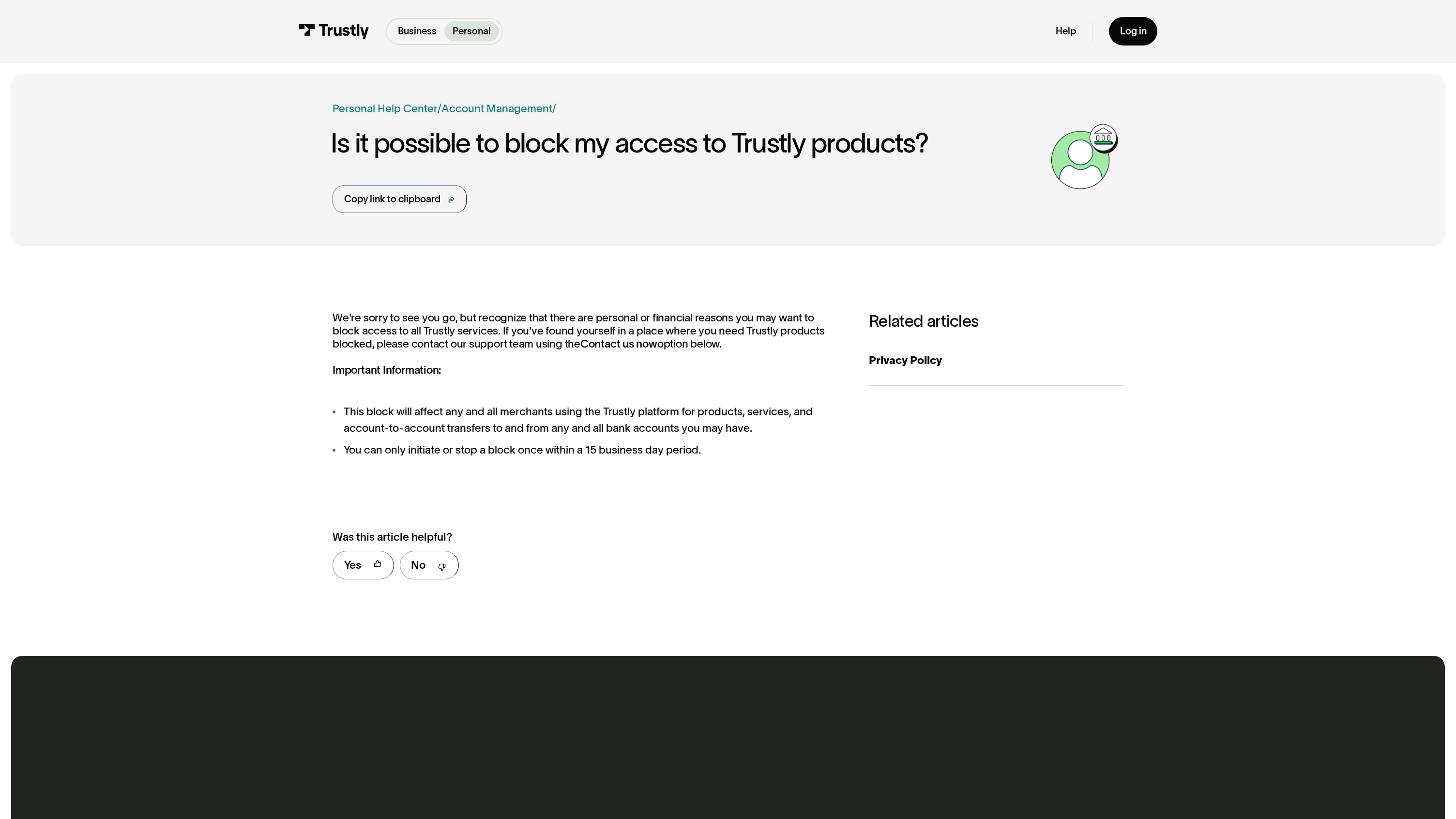
scroll to position [431, 0]
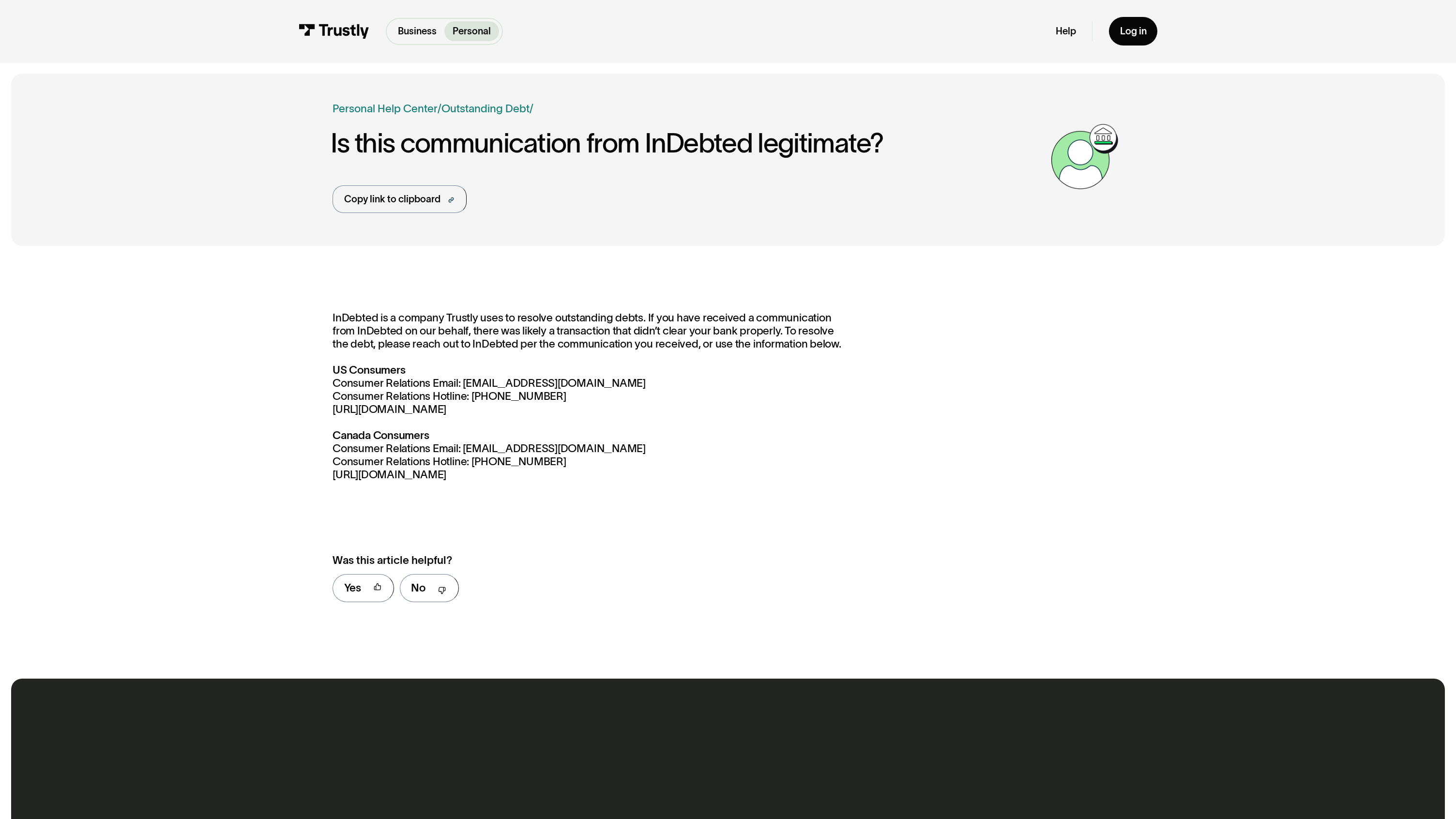
scroll to position [454, 0]
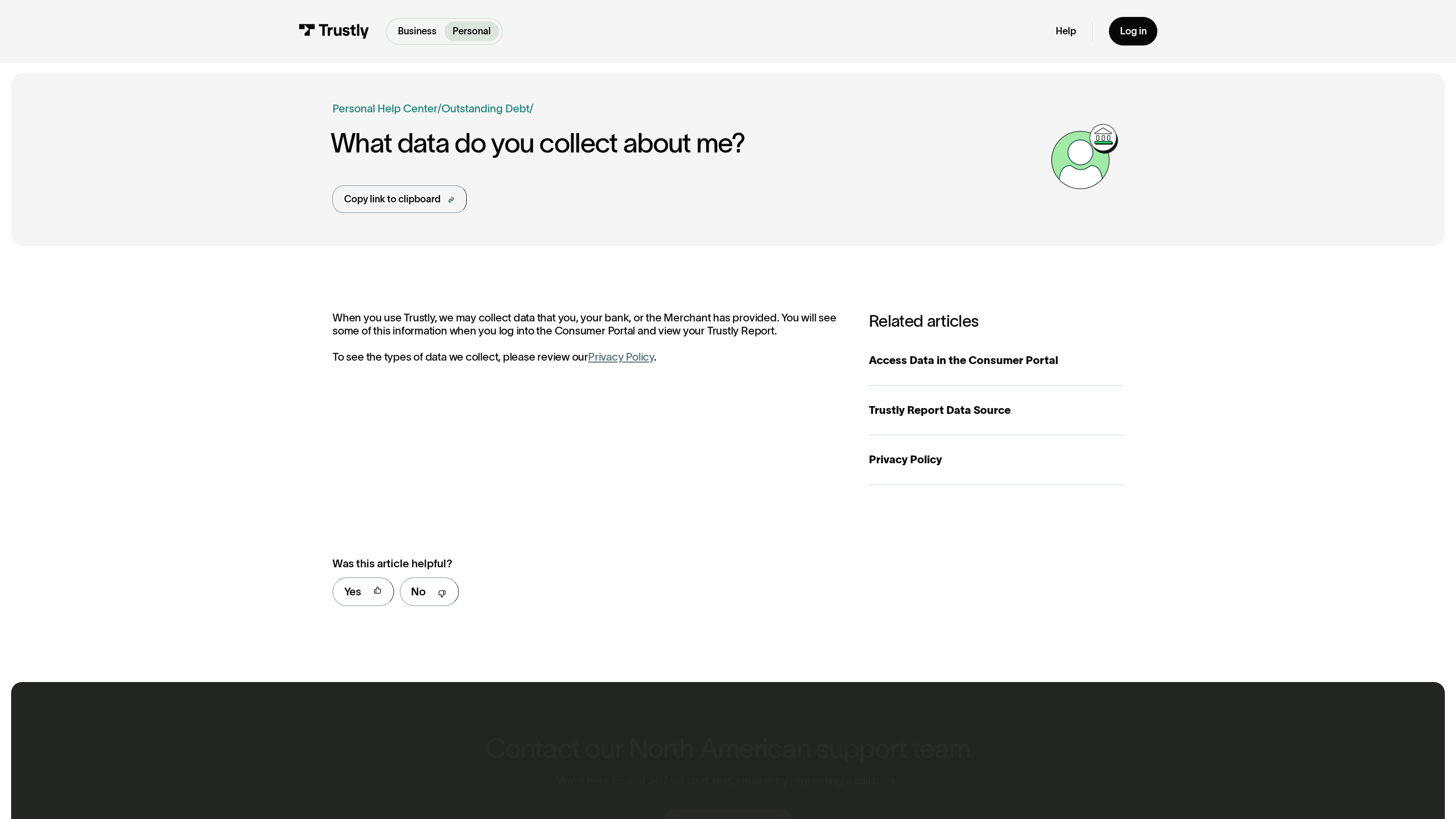
scroll to position [458, 0]
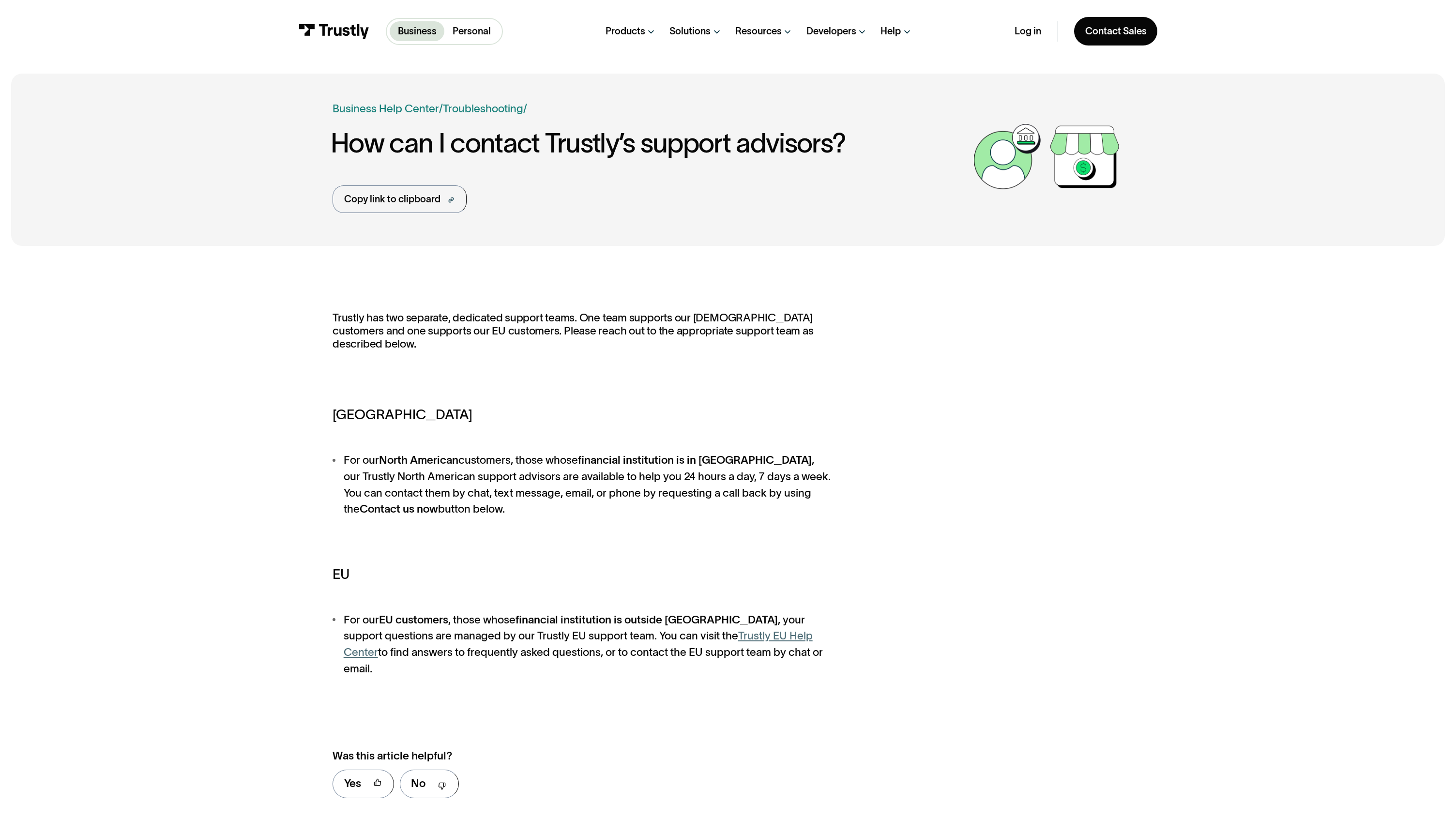
scroll to position [633, 0]
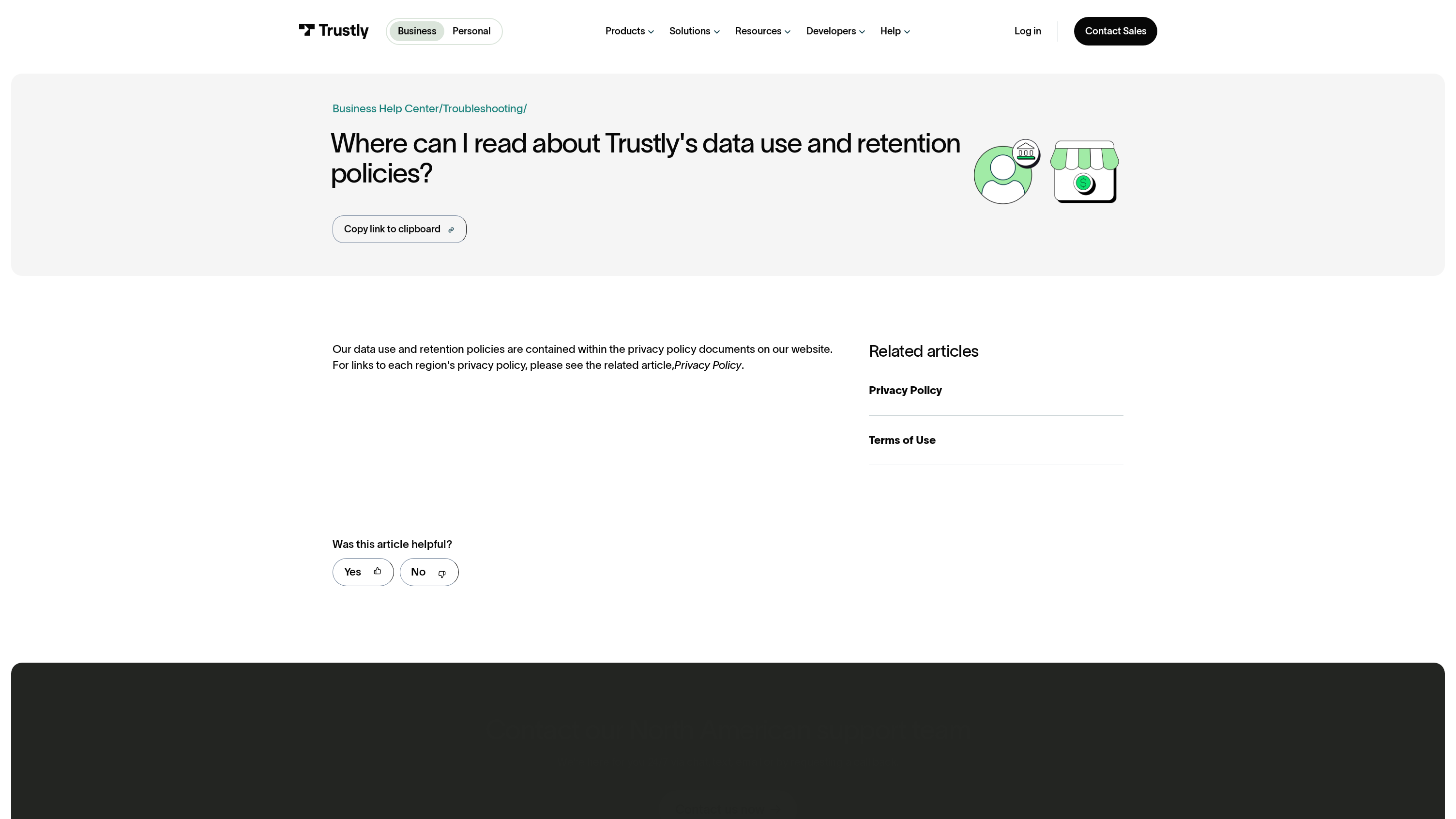
scroll to position [438, 0]
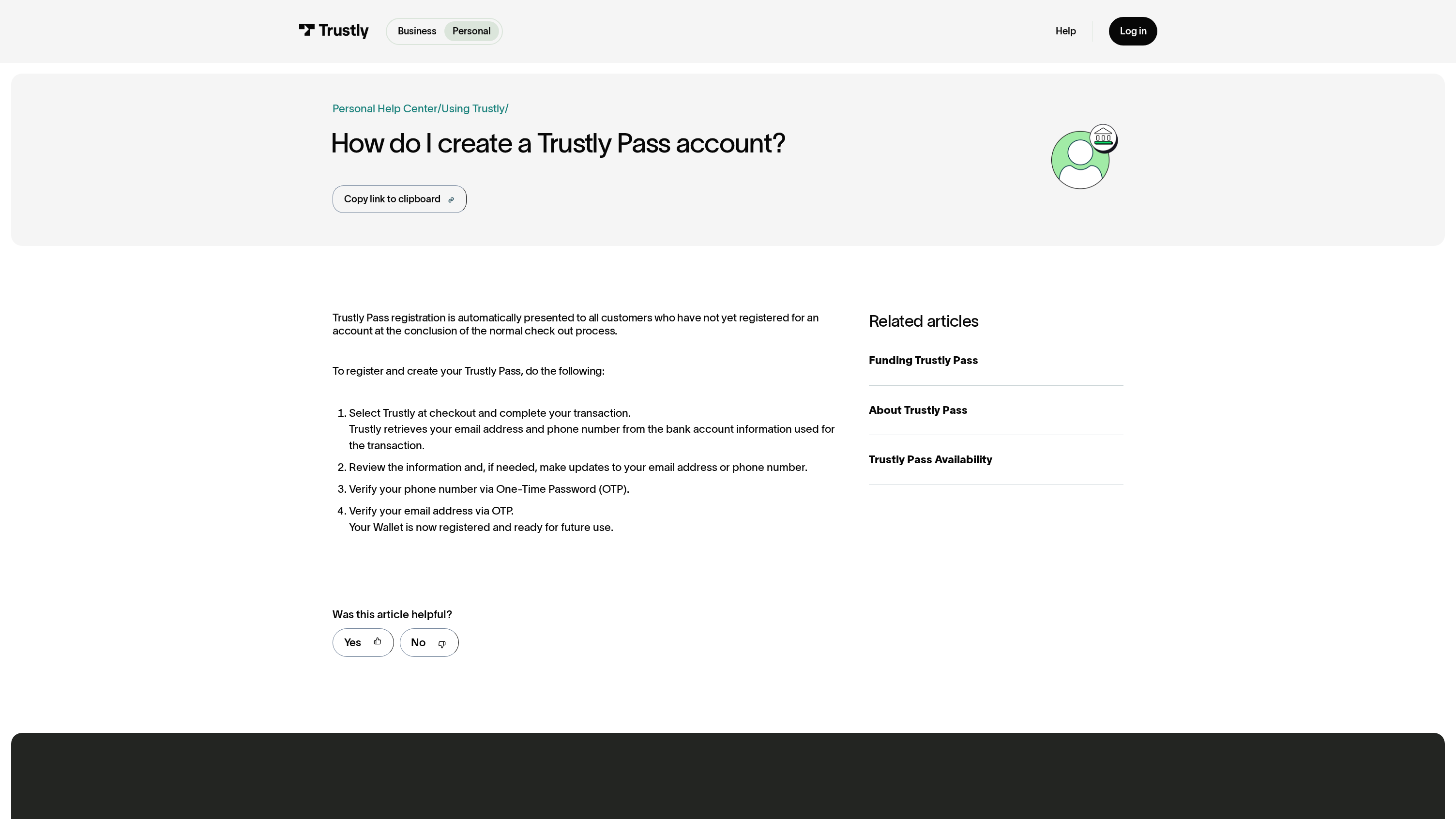
scroll to position [509, 0]
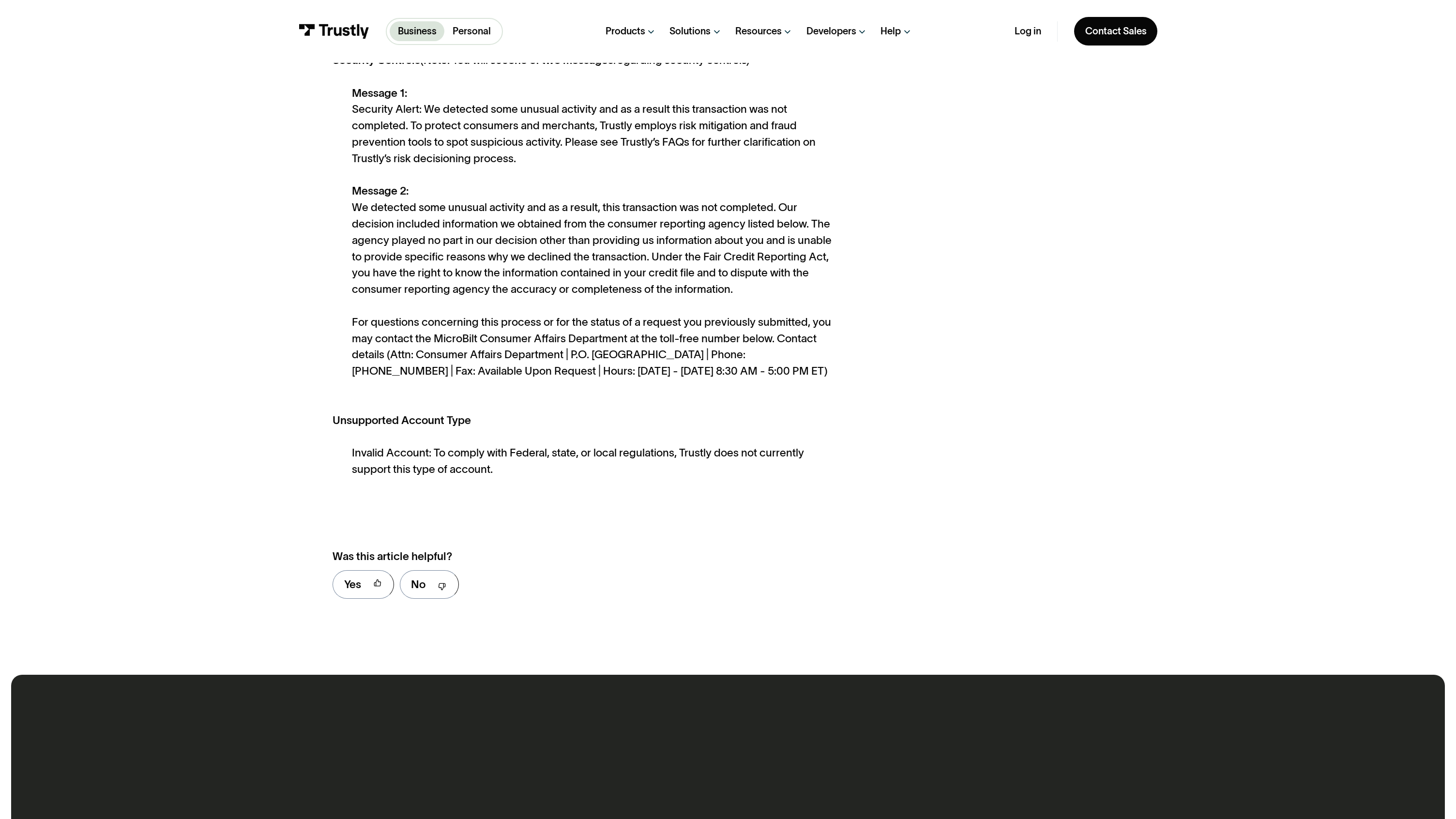
scroll to position [1249, 0]
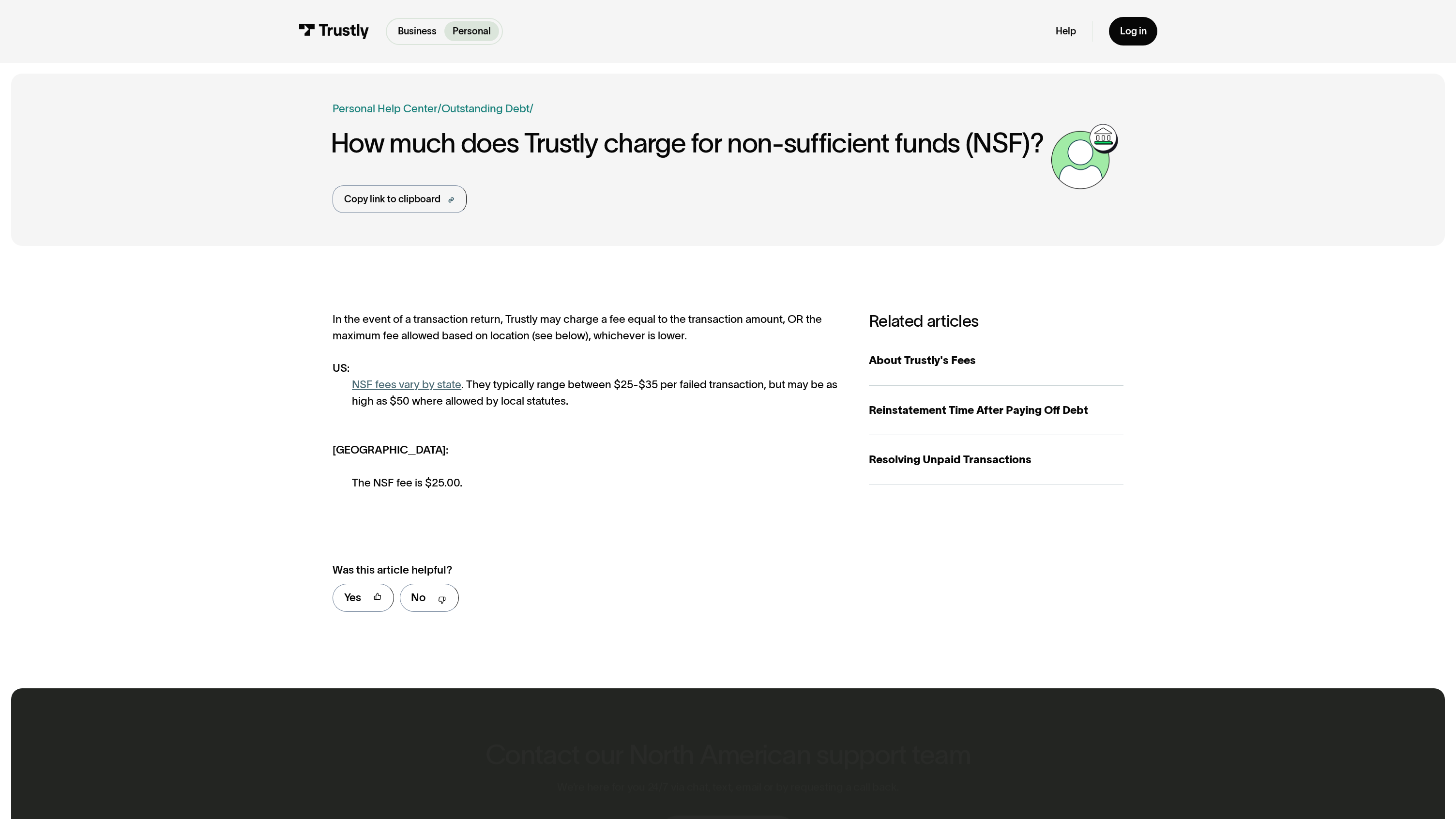
scroll to position [465, 0]
